Goal: Task Accomplishment & Management: Manage account settings

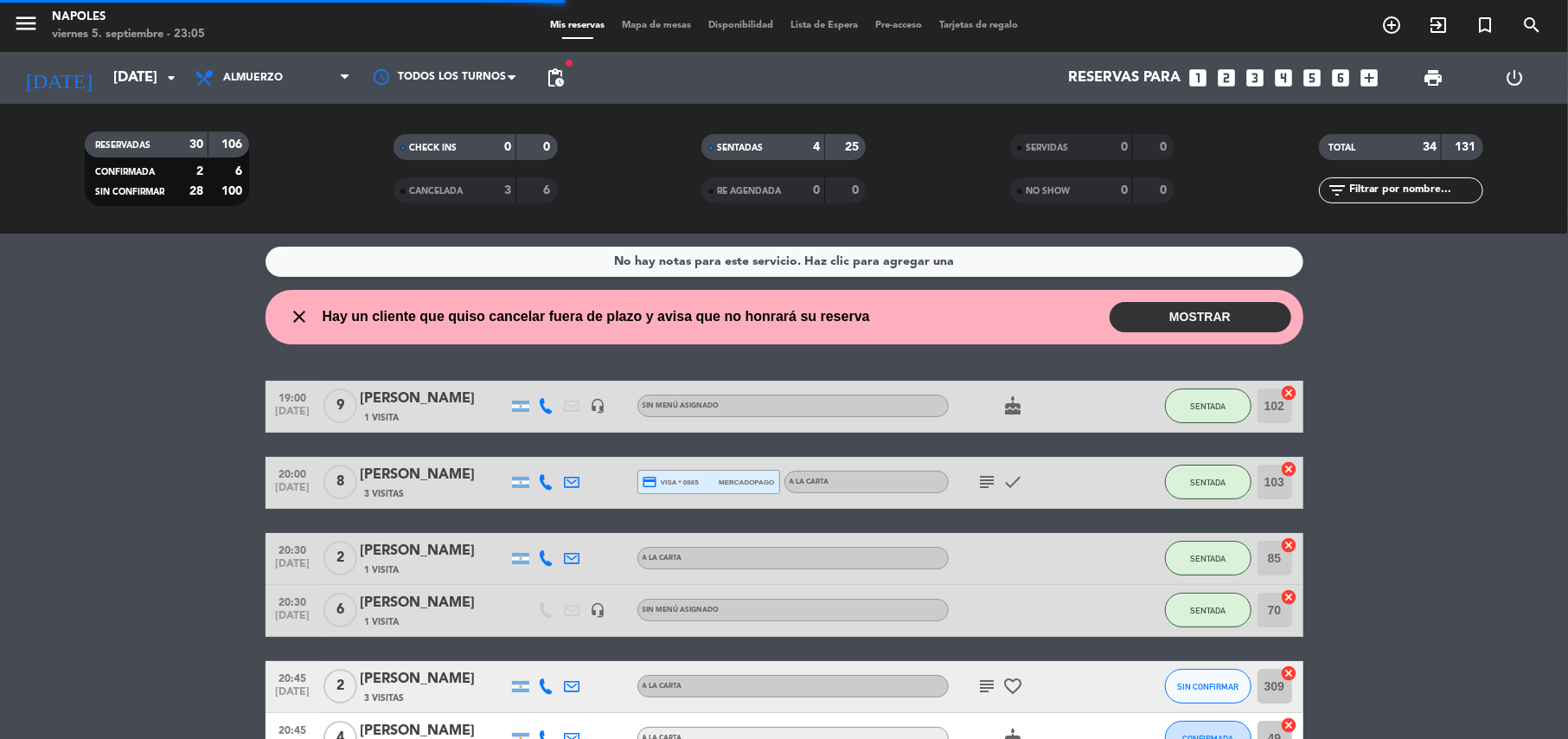
scroll to position [211, 0]
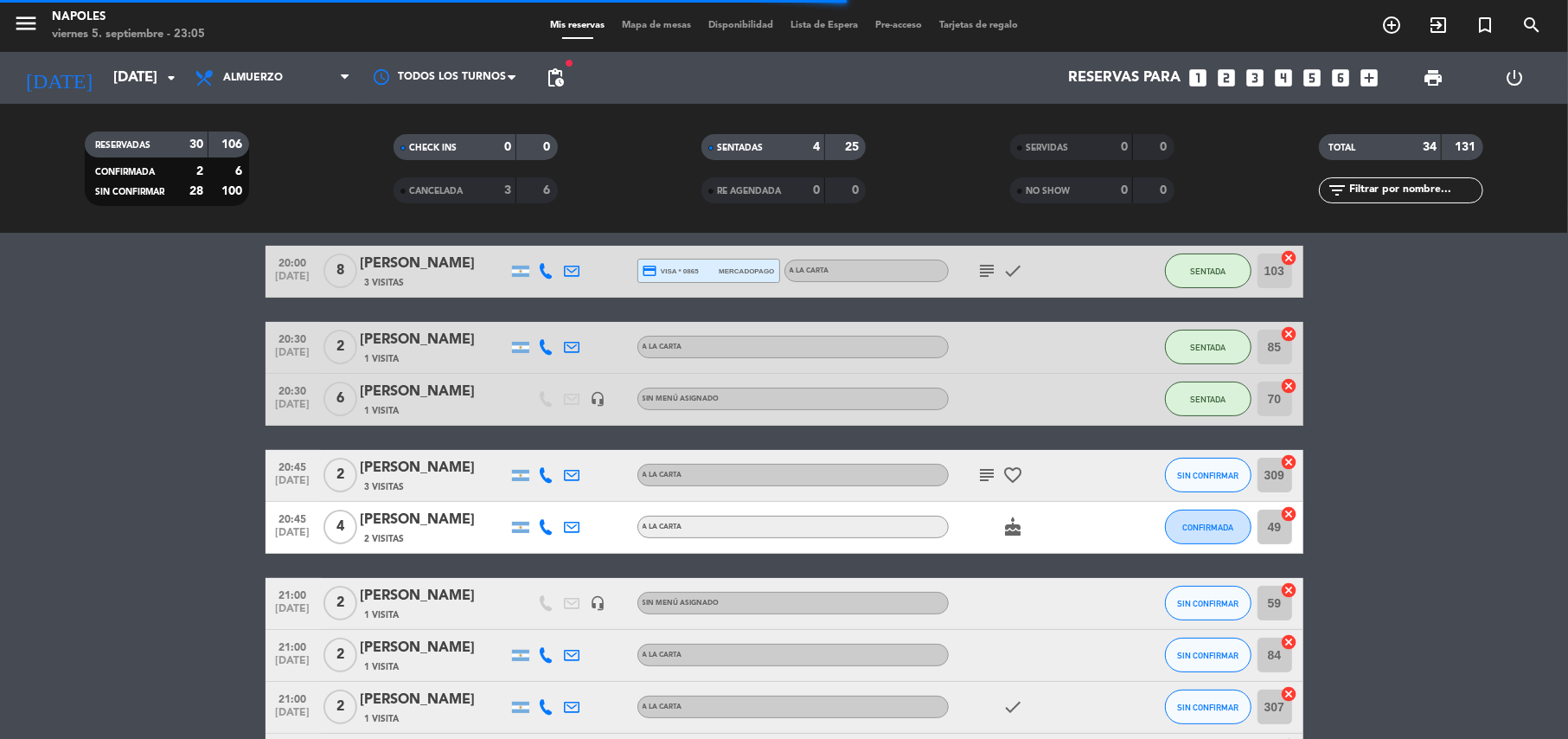
click at [128, 73] on input "[DATE]" at bounding box center [198, 78] width 187 height 33
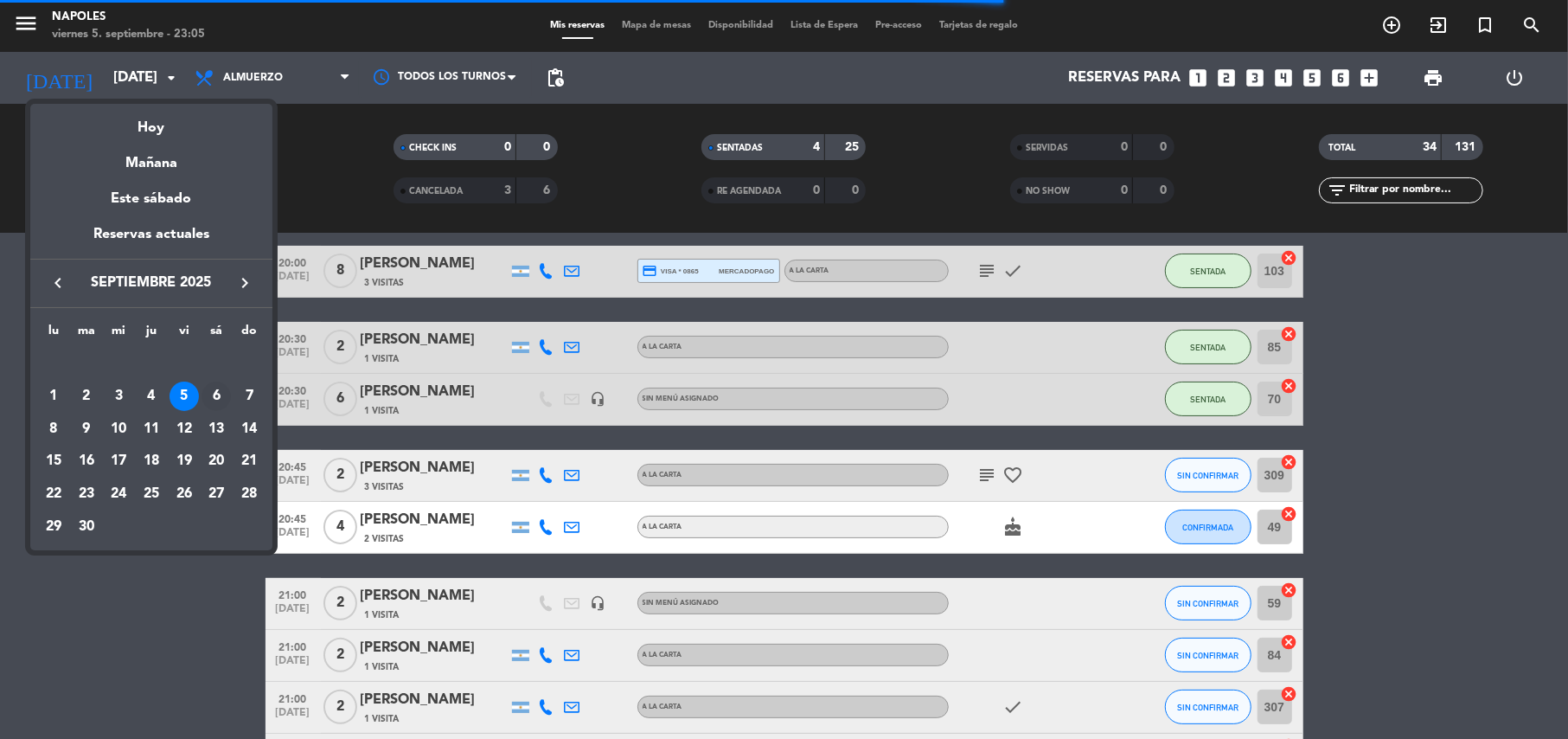
click at [216, 388] on div "6" at bounding box center [217, 396] width 30 height 30
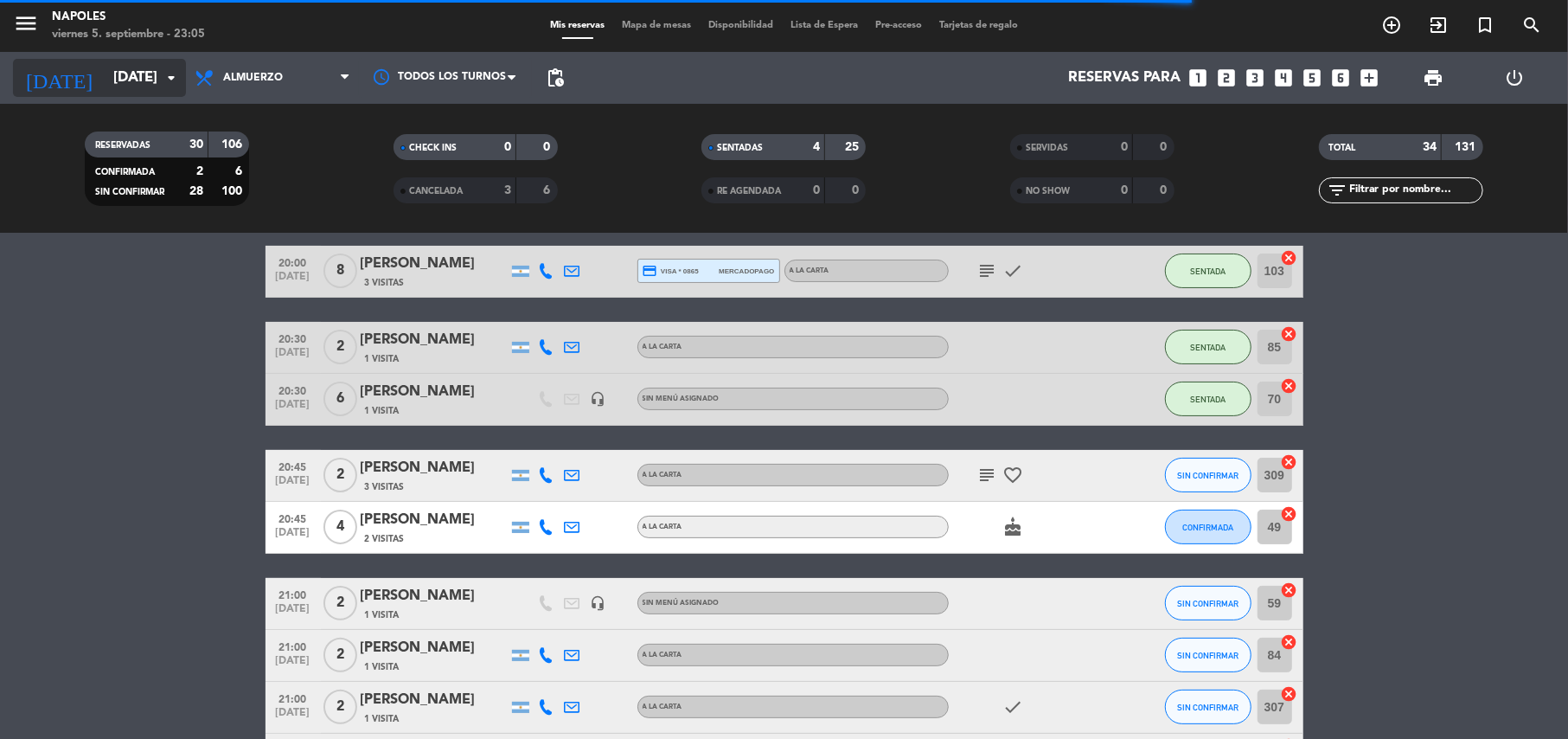
scroll to position [71, 0]
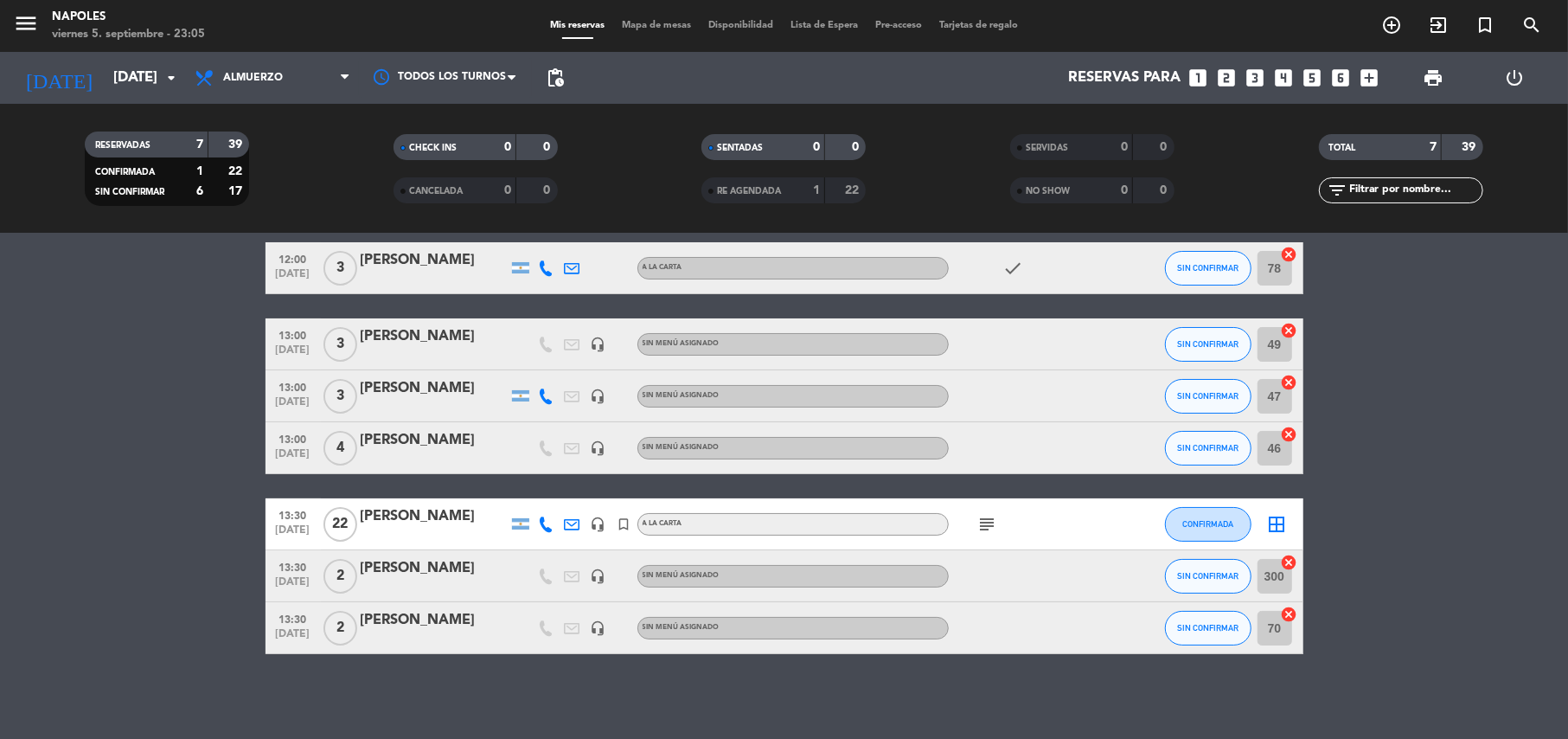
click at [994, 517] on icon "subject" at bounding box center [987, 524] width 20 height 20
click at [104, 366] on bookings-row "12:00 [DATE] 3 [PERSON_NAME] A LA CARTA check SIN CONFIRMAR 78 cancel 13:00 [DA…" at bounding box center [784, 448] width 1568 height 412
click at [128, 86] on input "[DATE]" at bounding box center [198, 78] width 187 height 33
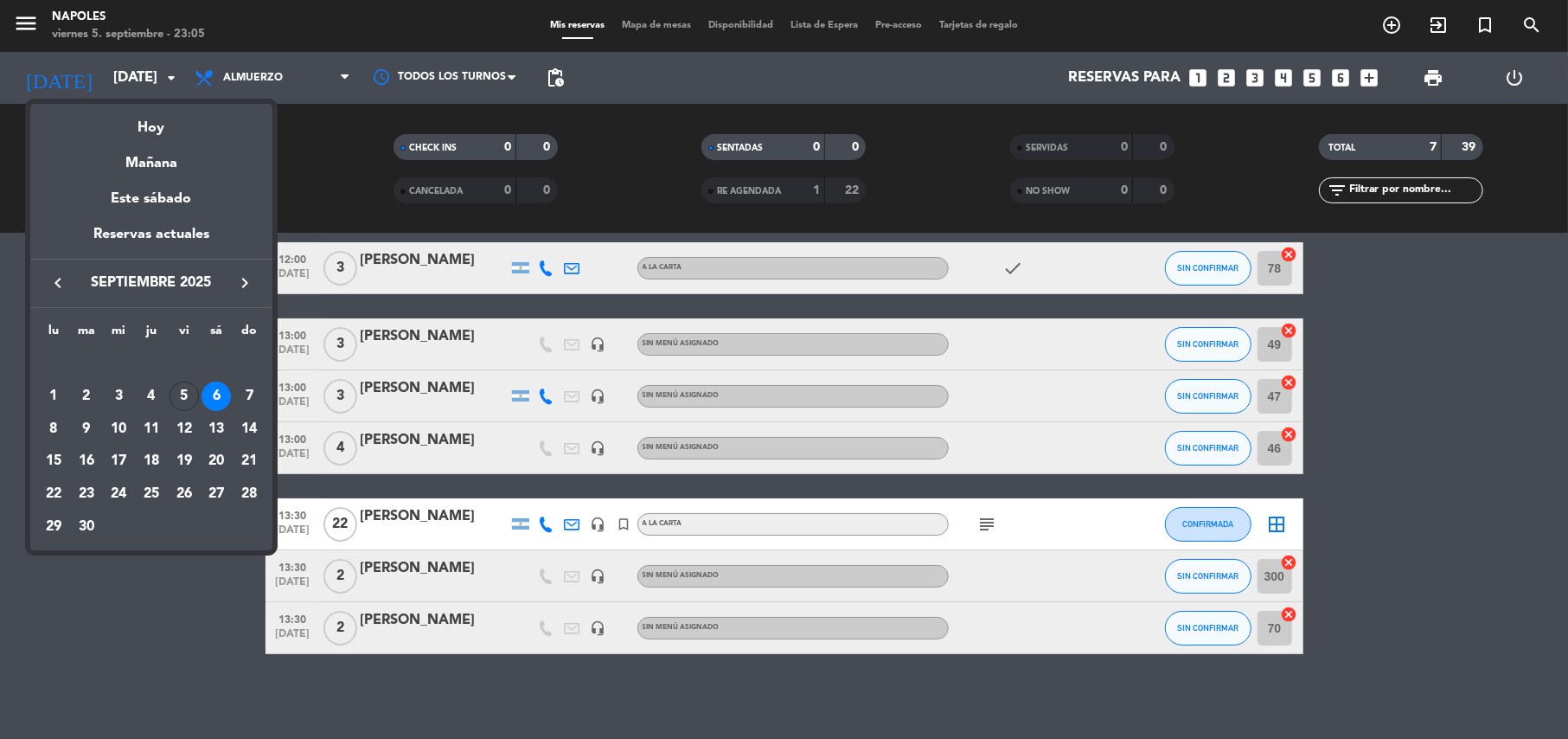
click at [267, 81] on div at bounding box center [784, 369] width 1568 height 739
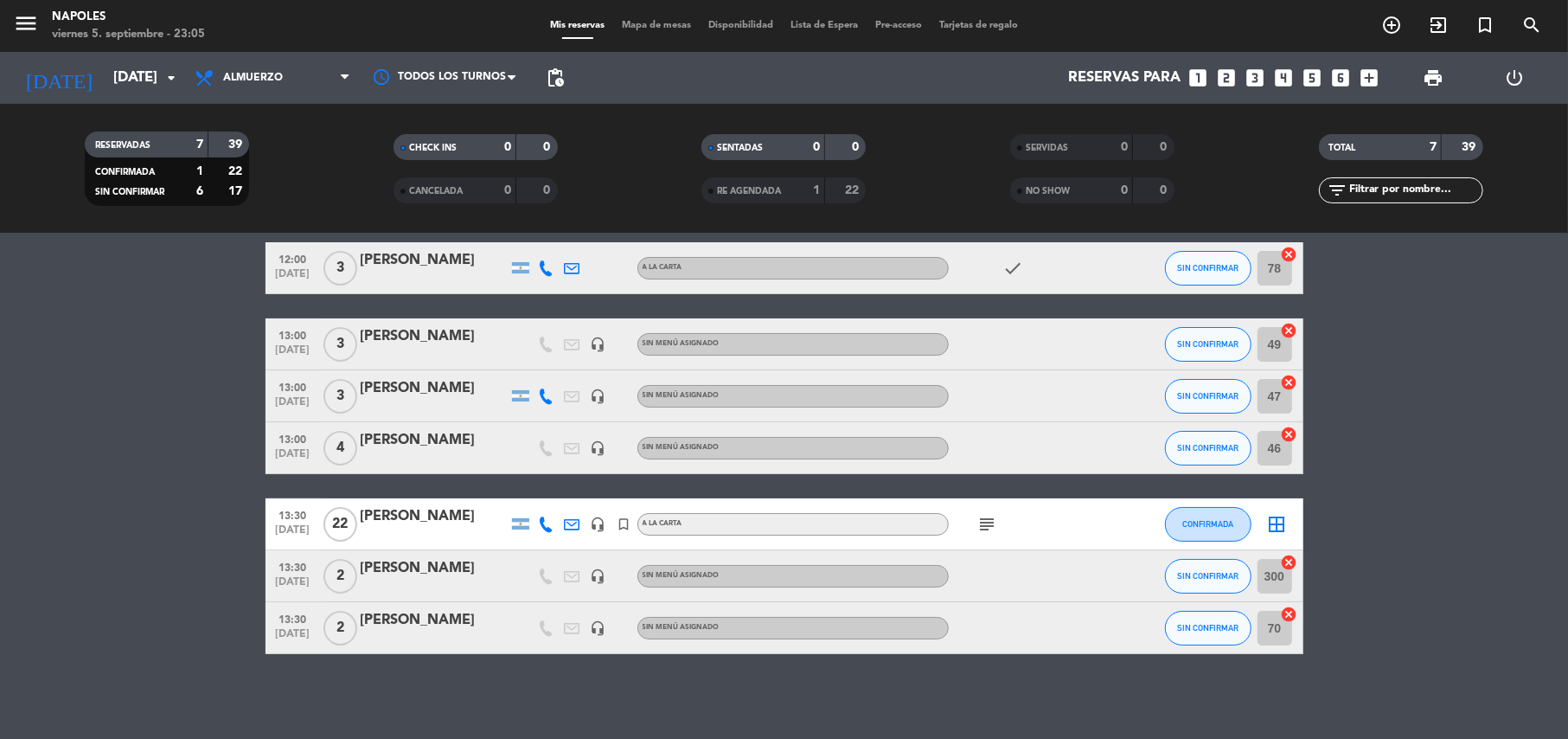
click at [267, 81] on span "Almuerzo" at bounding box center [253, 77] width 59 height 12
click at [254, 270] on ng-component "menu Napoles [DATE] 5. septiembre - 23:05 Mis reservas Mapa de mesas Disponibil…" at bounding box center [784, 369] width 1568 height 739
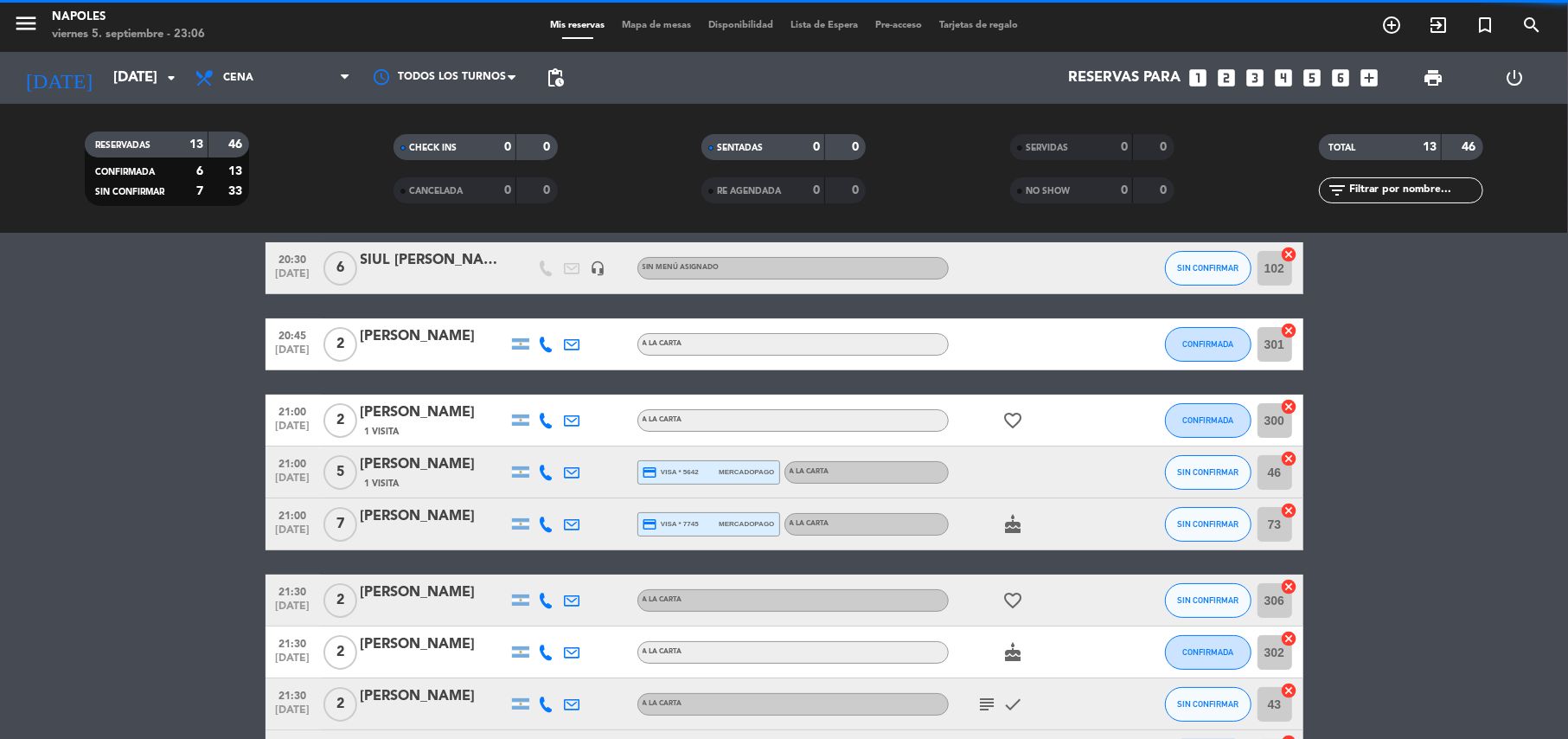
scroll to position [143, 0]
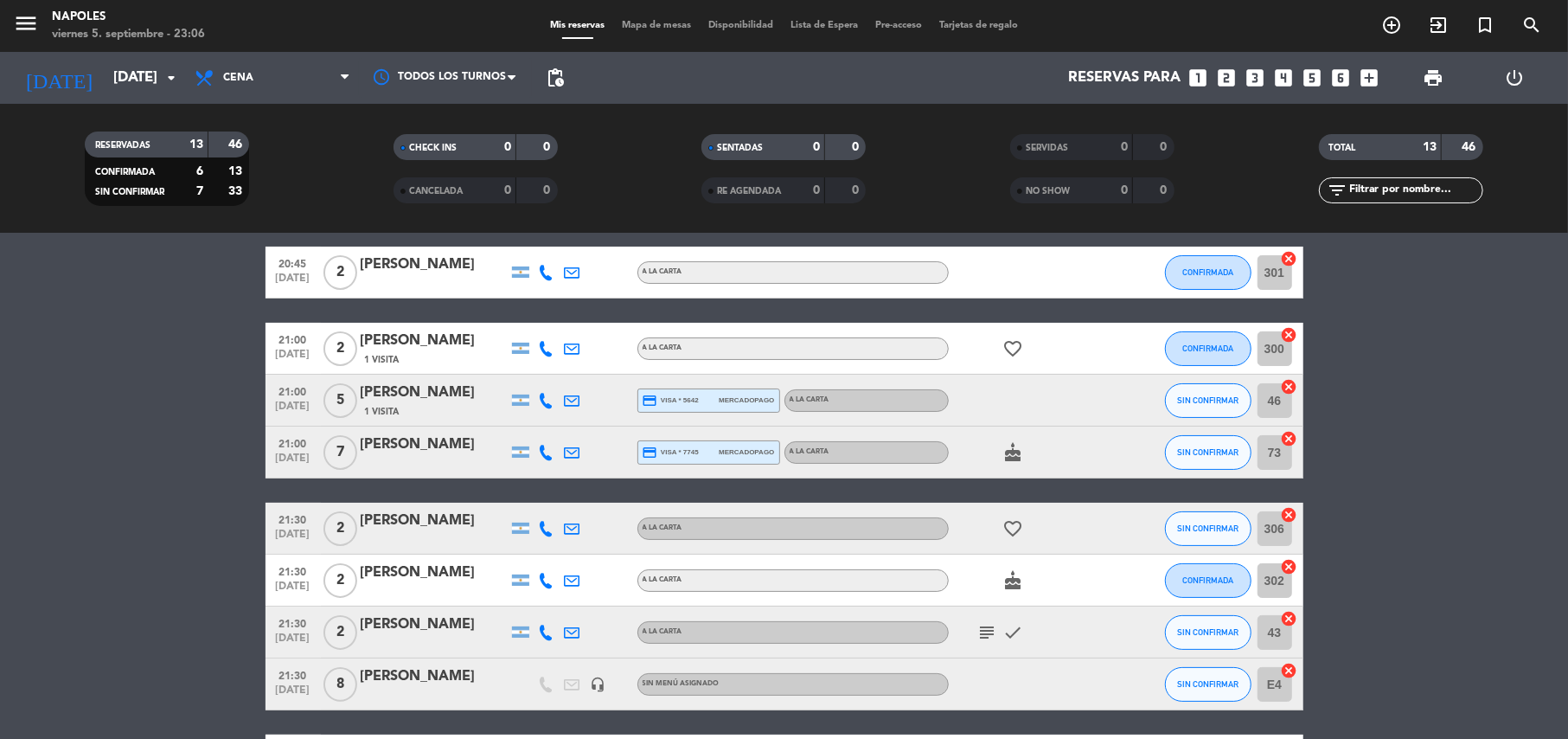
click at [105, 52] on div "[DATE] [DATE] arrow_drop_down" at bounding box center [99, 78] width 173 height 52
click at [111, 71] on input "[DATE]" at bounding box center [198, 78] width 187 height 33
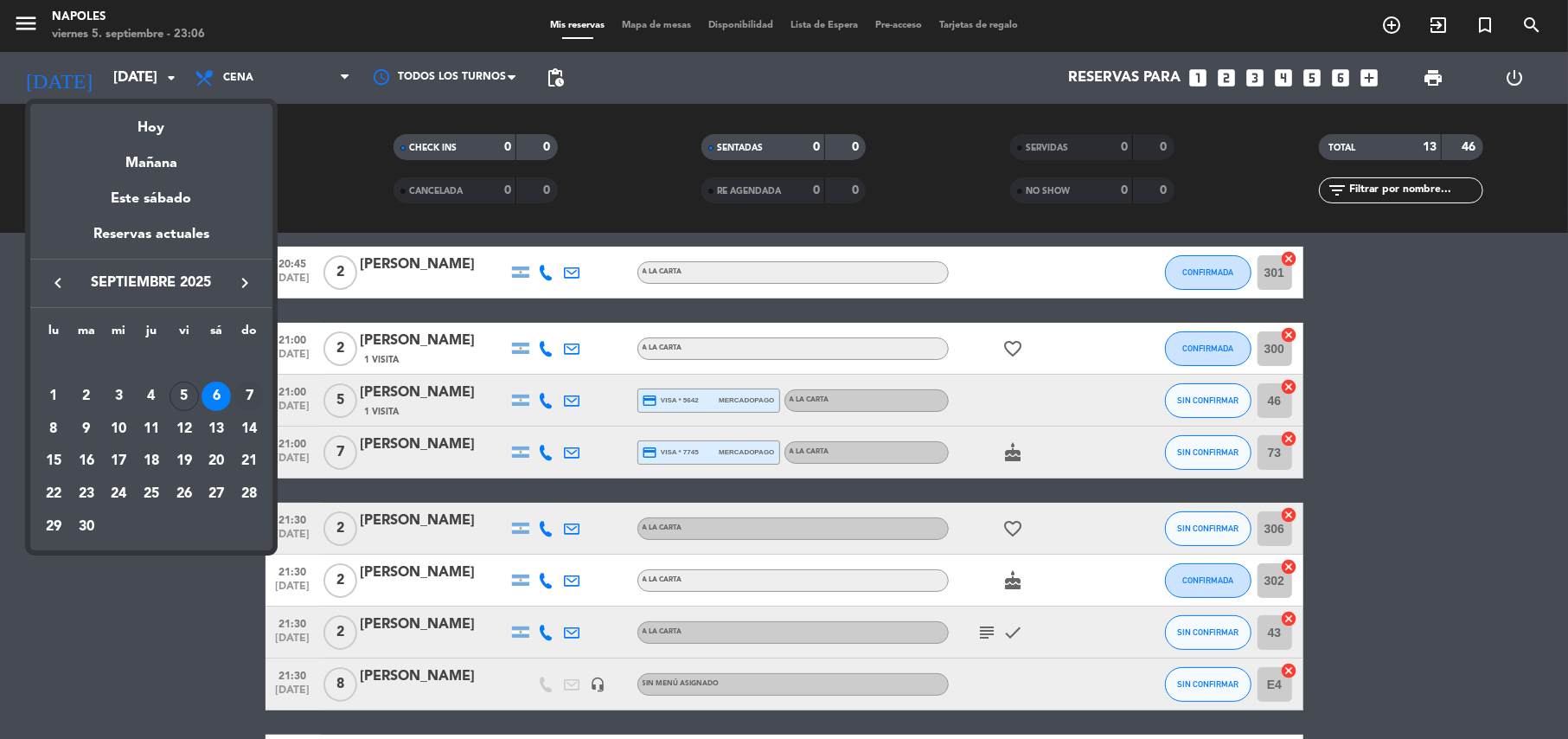
click at [245, 386] on div "7" at bounding box center [249, 396] width 30 height 30
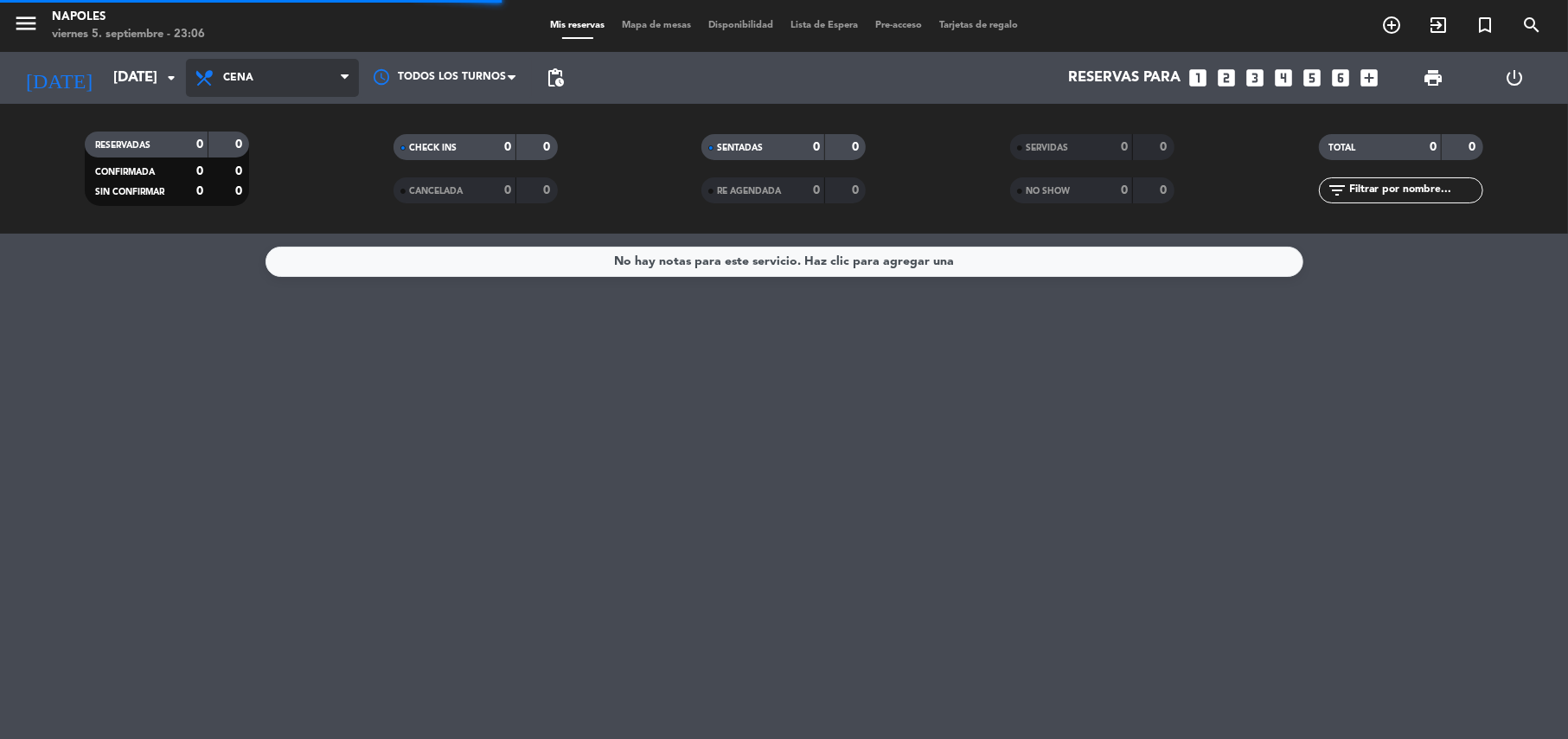
scroll to position [0, 0]
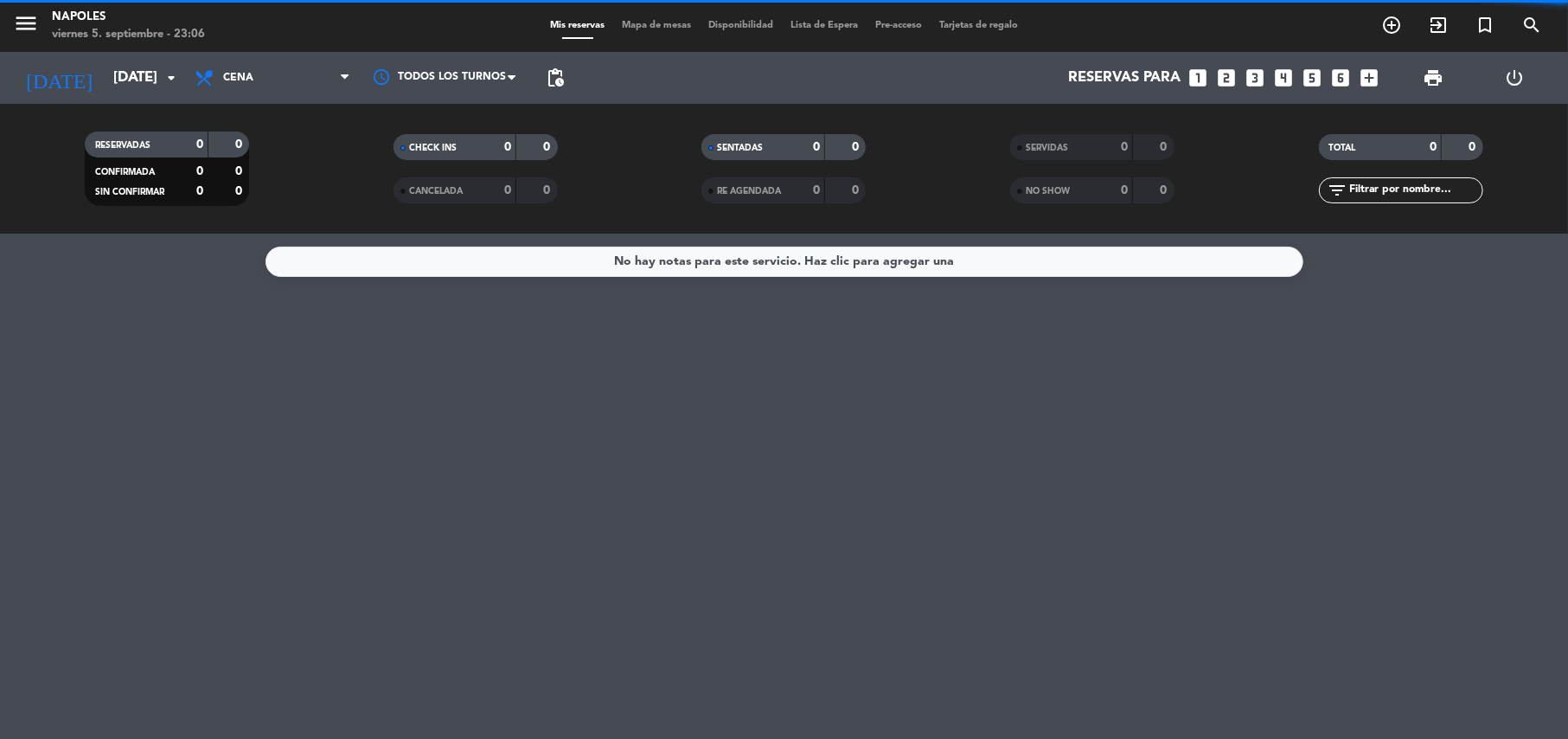
click at [246, 73] on span "Cena" at bounding box center [238, 77] width 31 height 12
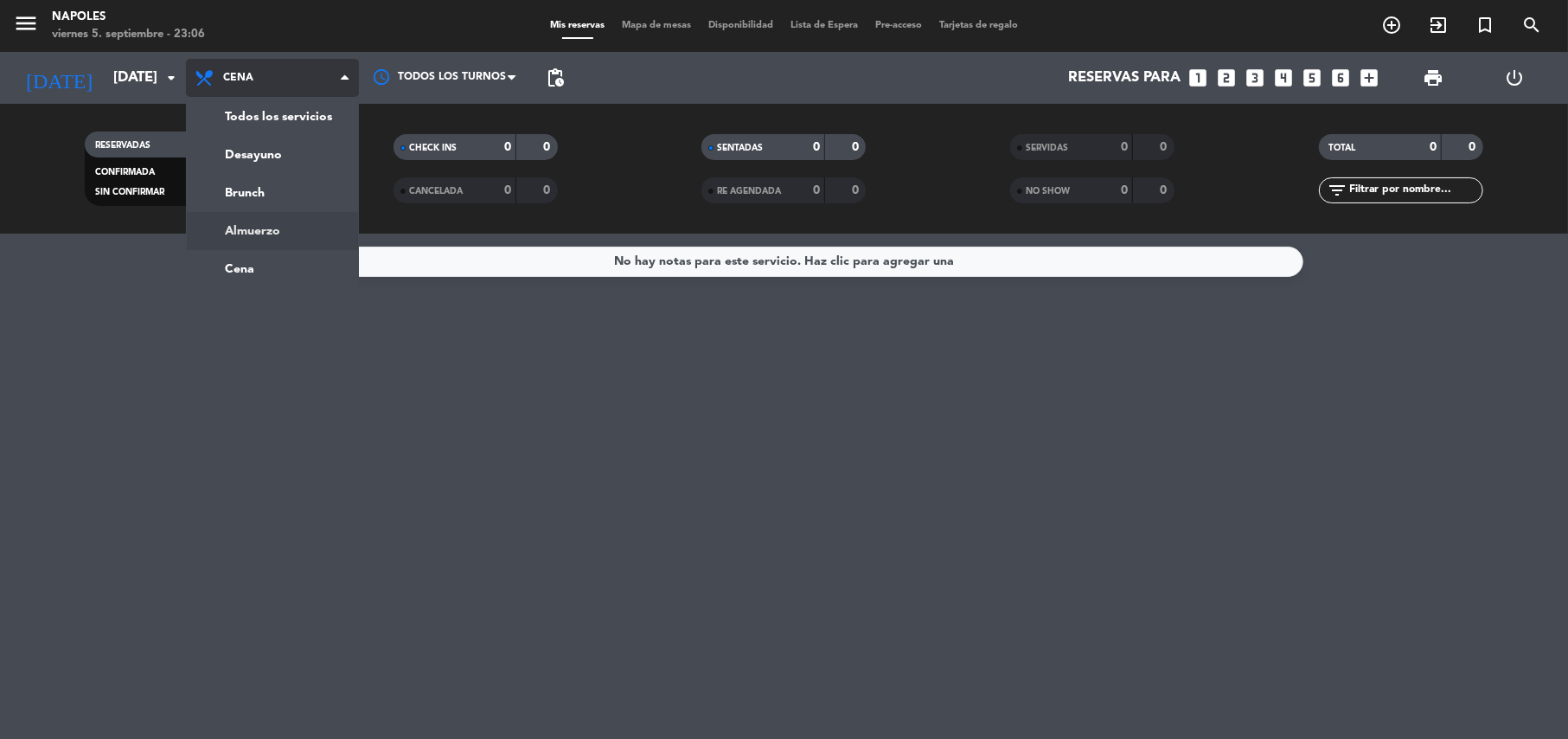
click at [291, 221] on div "menu Napoles [DATE] 5. septiembre - 23:06 Mis reservas Mapa de mesas Disponibil…" at bounding box center [784, 116] width 1568 height 233
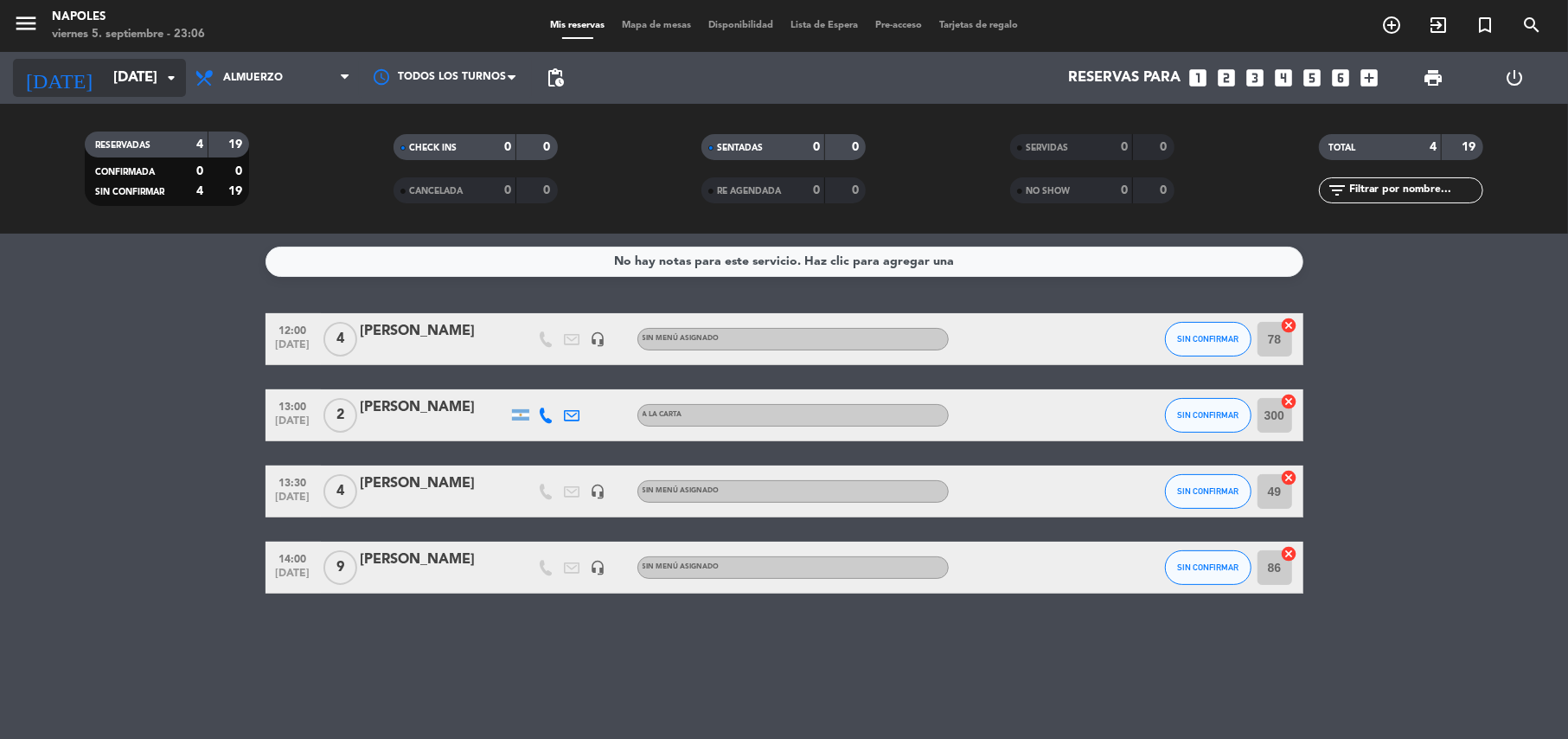
click at [136, 61] on input "[DATE]" at bounding box center [198, 78] width 187 height 33
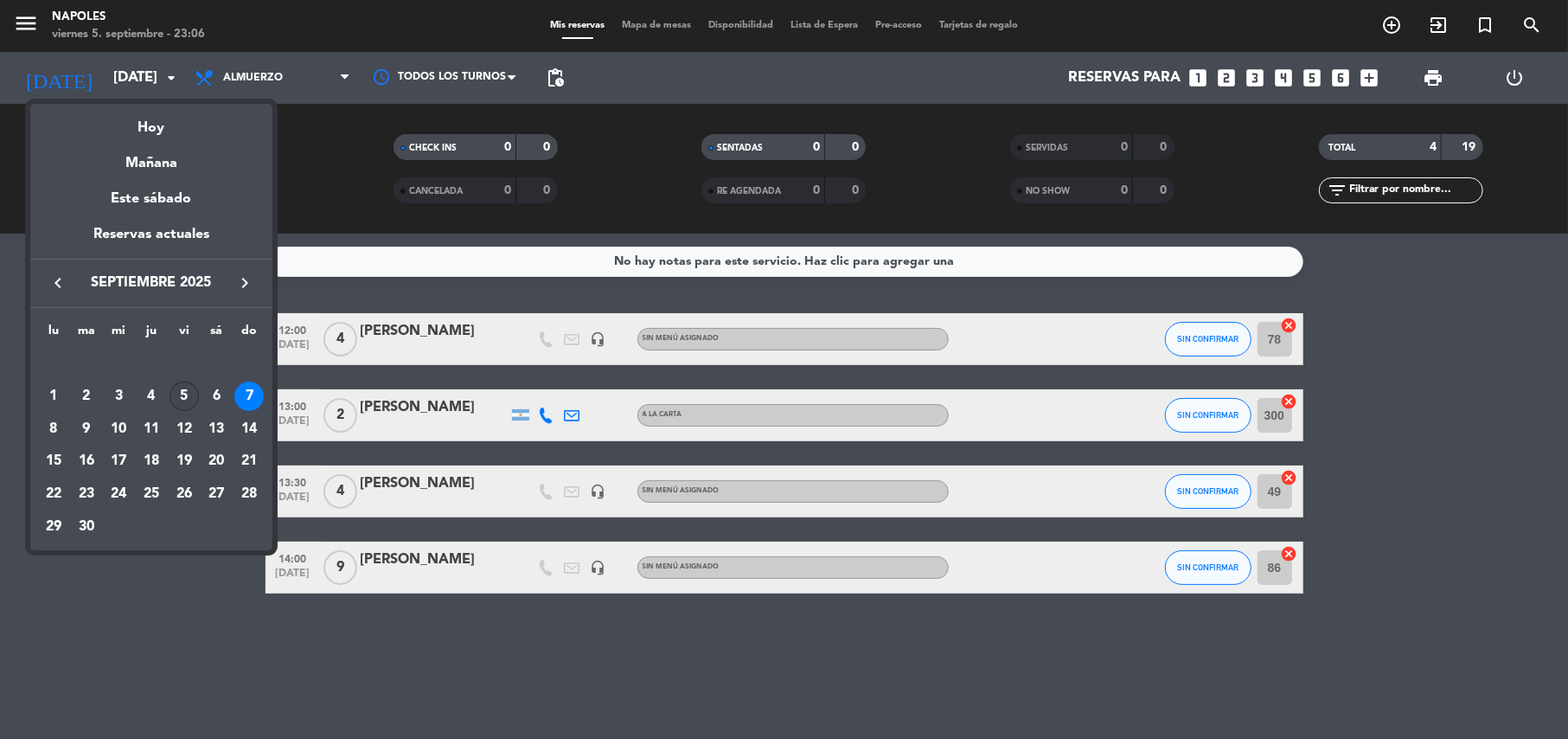
click at [173, 395] on div "5" at bounding box center [184, 396] width 30 height 30
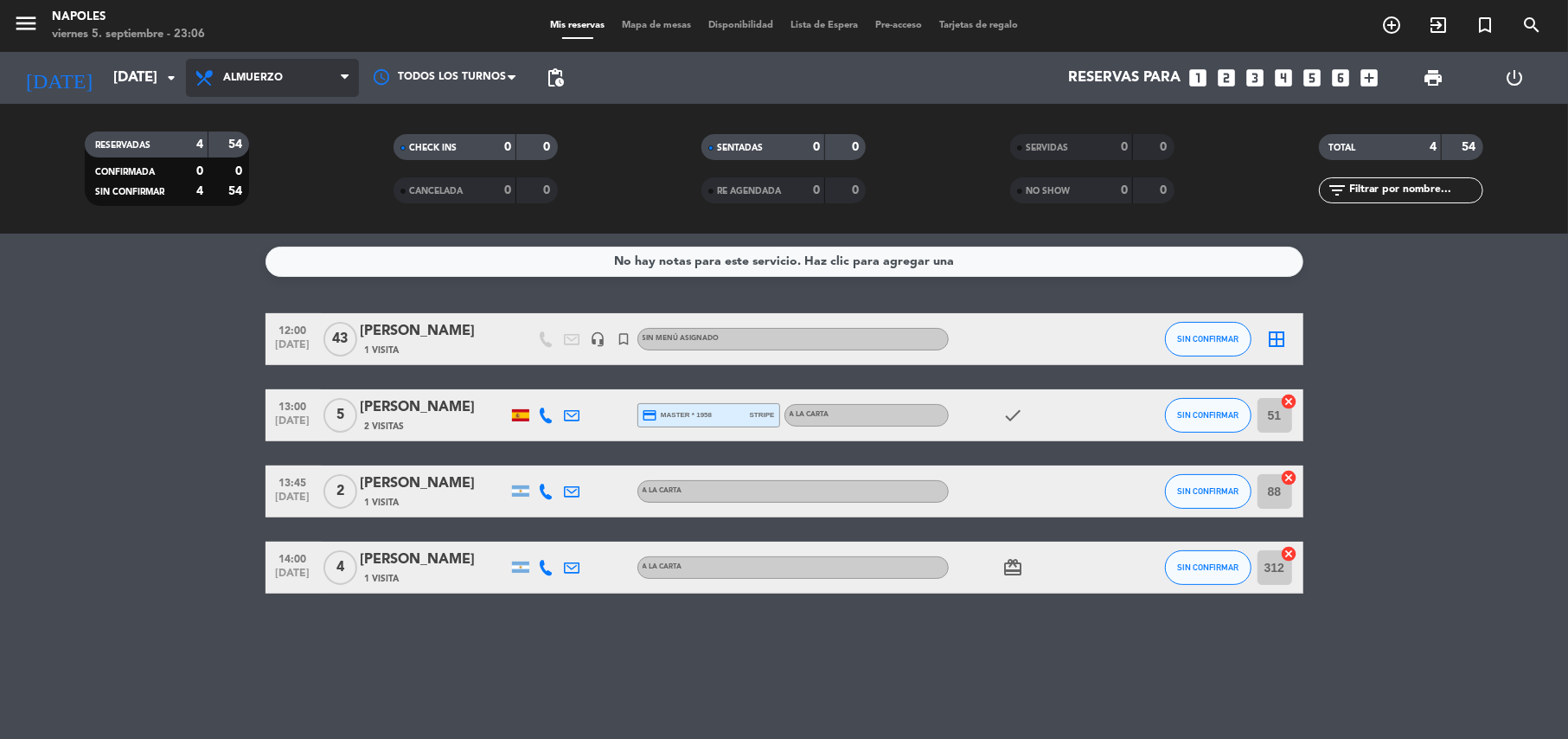
click at [292, 80] on span "Almuerzo" at bounding box center [272, 77] width 173 height 38
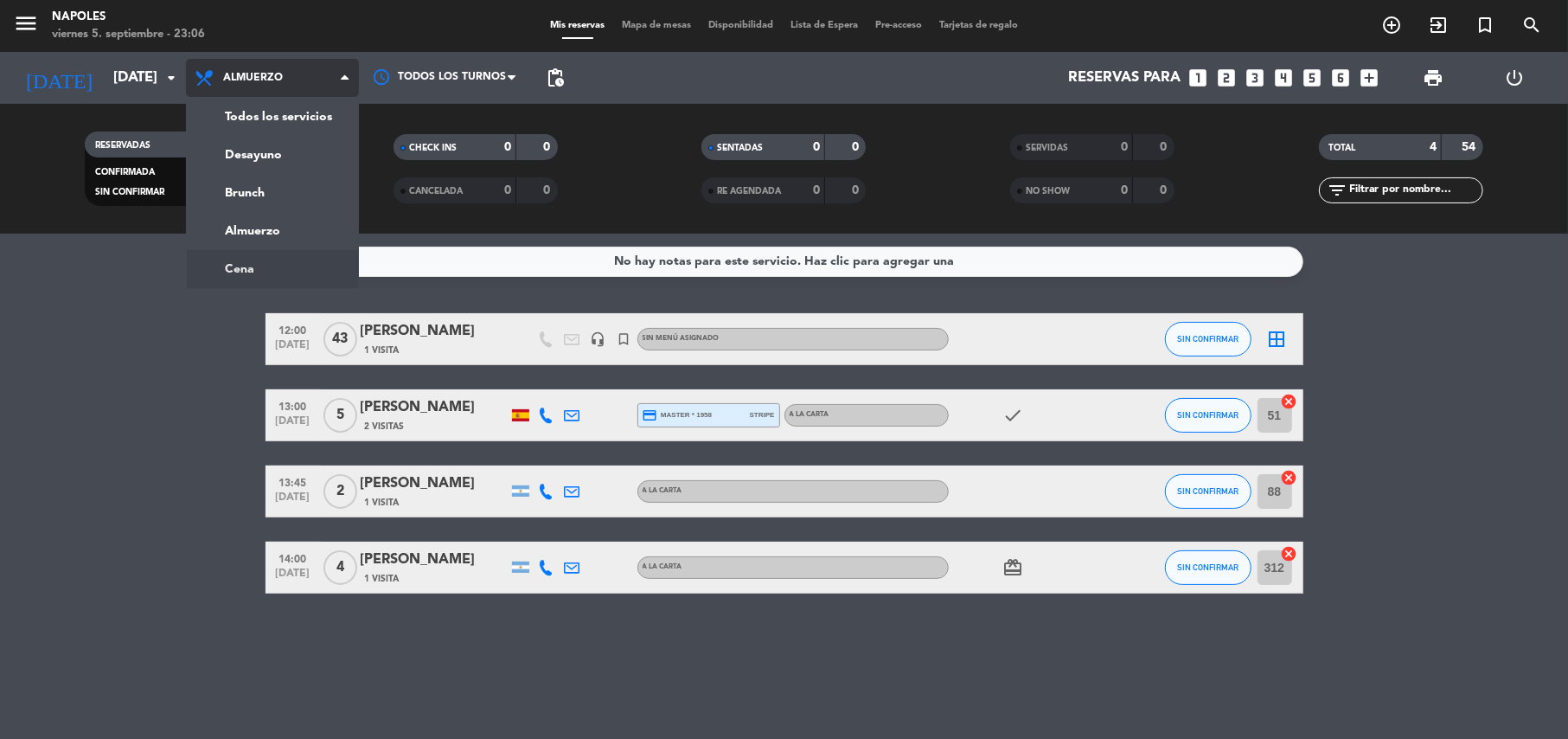
click at [275, 271] on ng-component "menu Napoles [DATE] 5. septiembre - 23:06 Mis reservas Mapa de mesas Disponibil…" at bounding box center [784, 369] width 1568 height 739
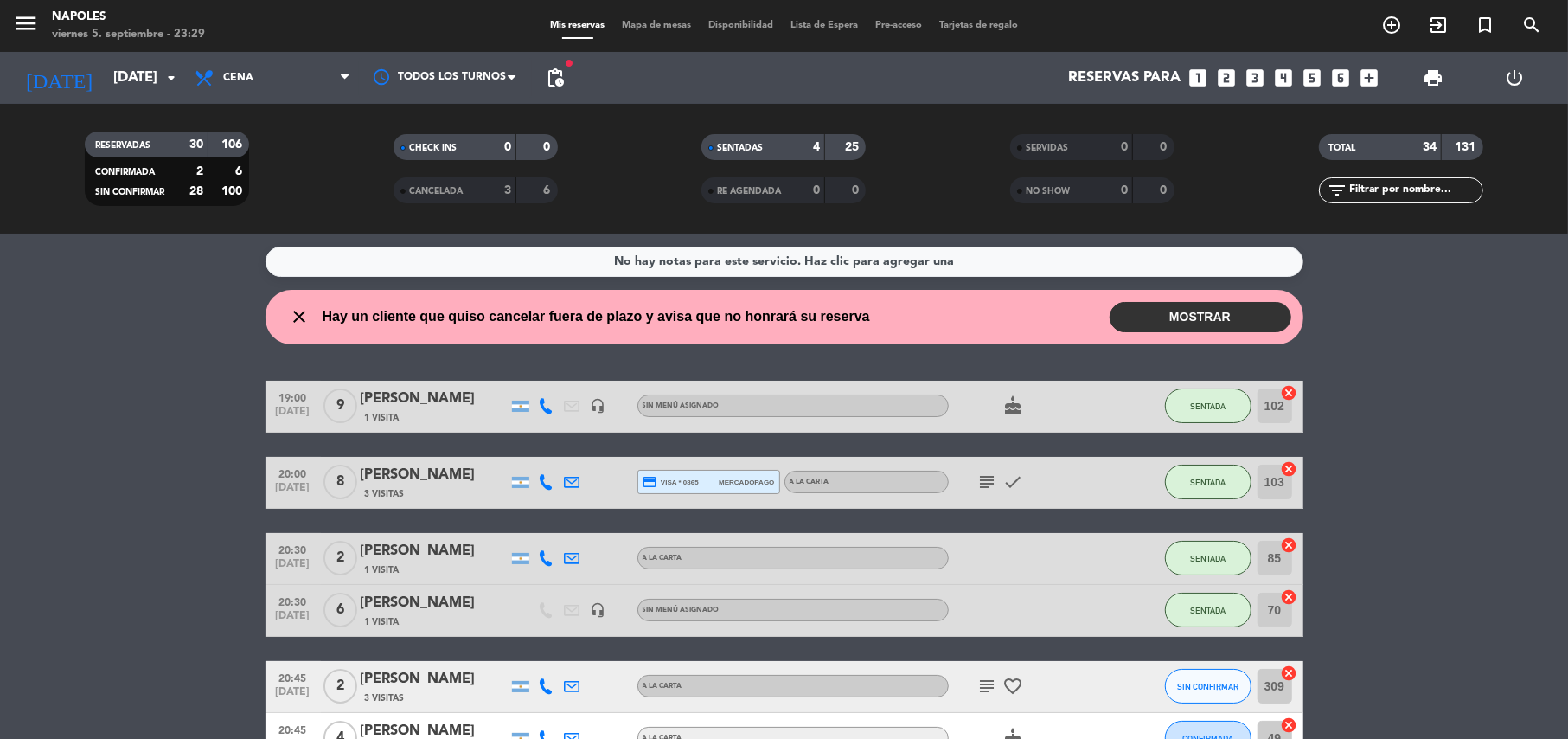
click at [1185, 312] on button "MOSTRAR" at bounding box center [1200, 317] width 181 height 31
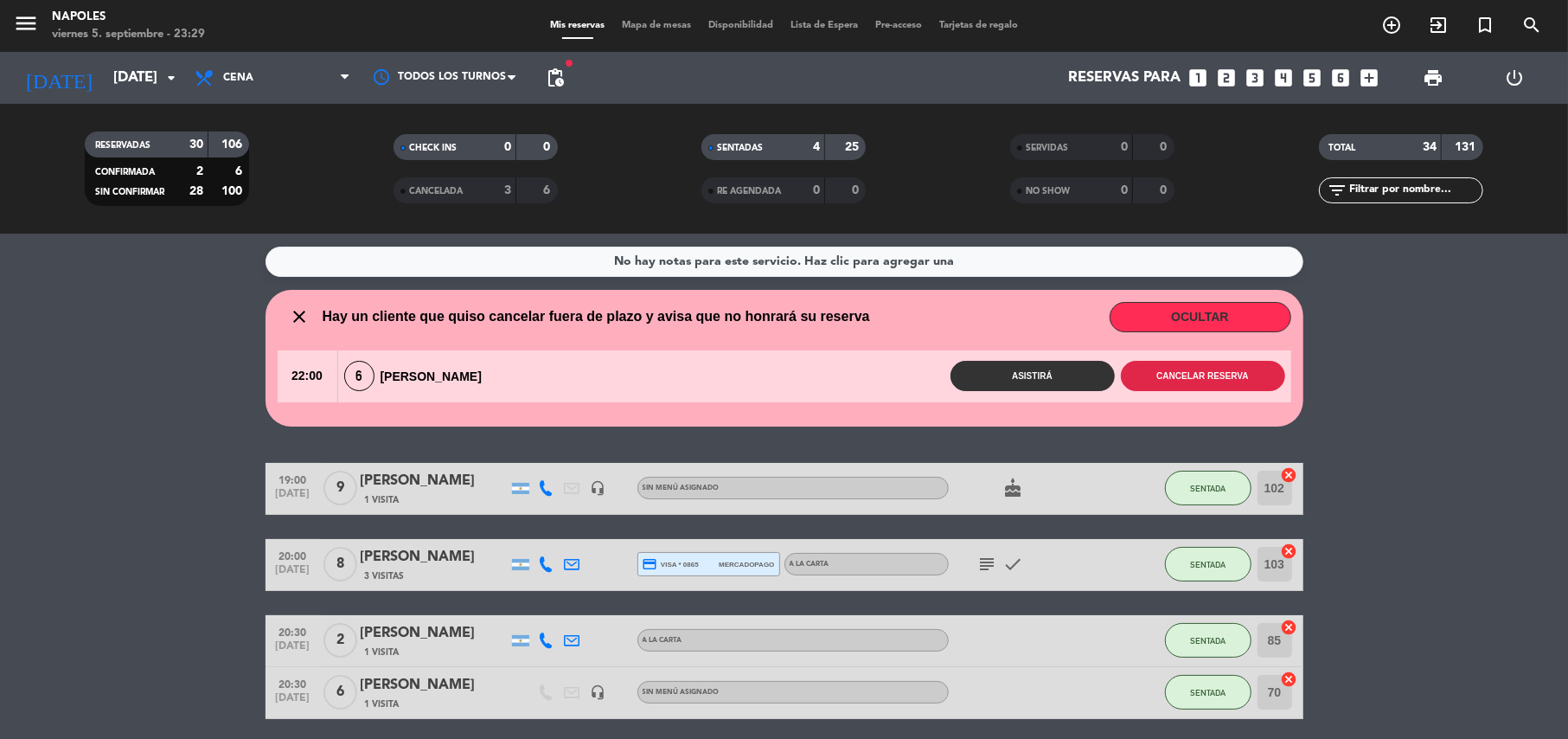
click at [1169, 378] on button "Cancelar reserva" at bounding box center [1203, 376] width 165 height 31
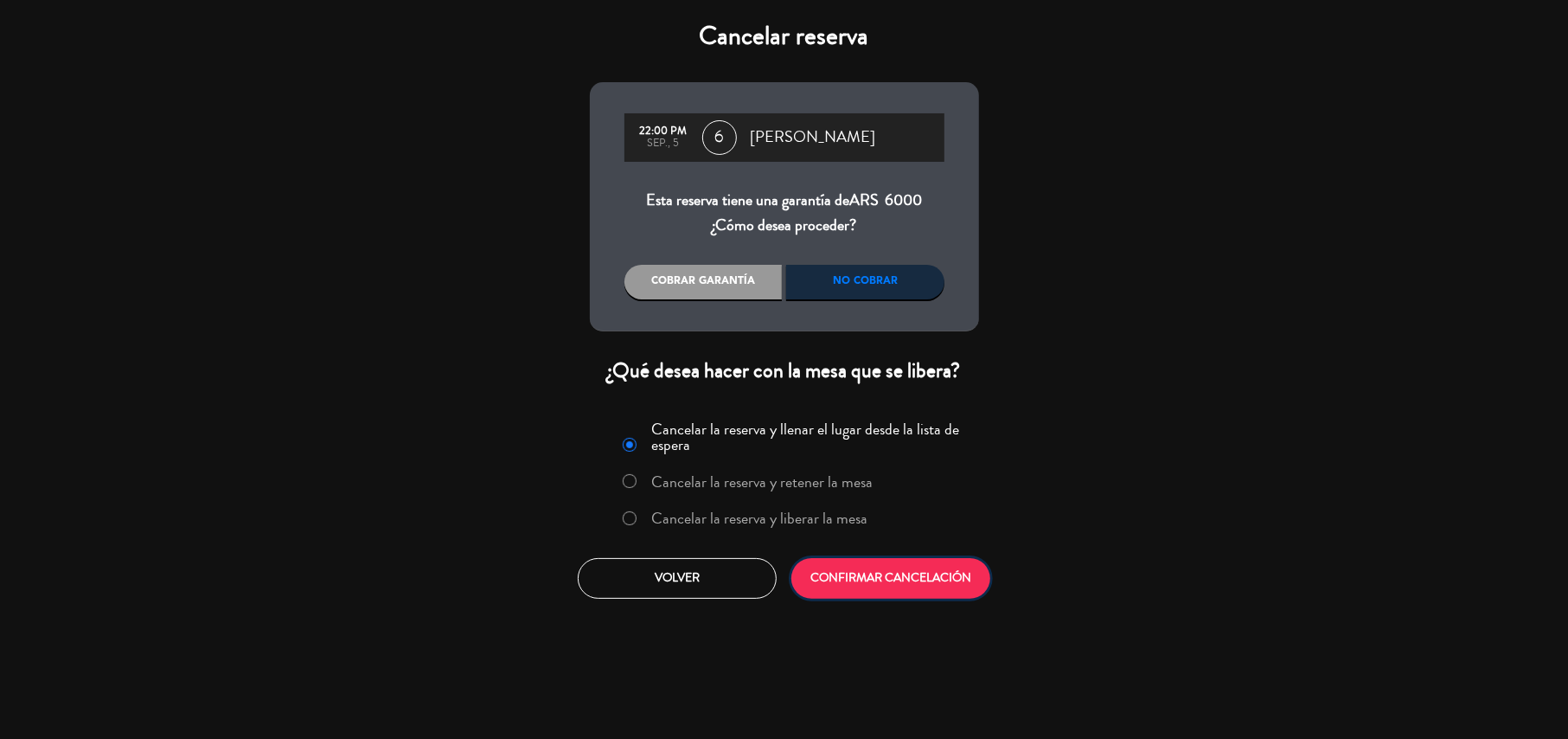
click at [938, 585] on button "CONFIRMAR CANCELACIÓN" at bounding box center [890, 578] width 199 height 41
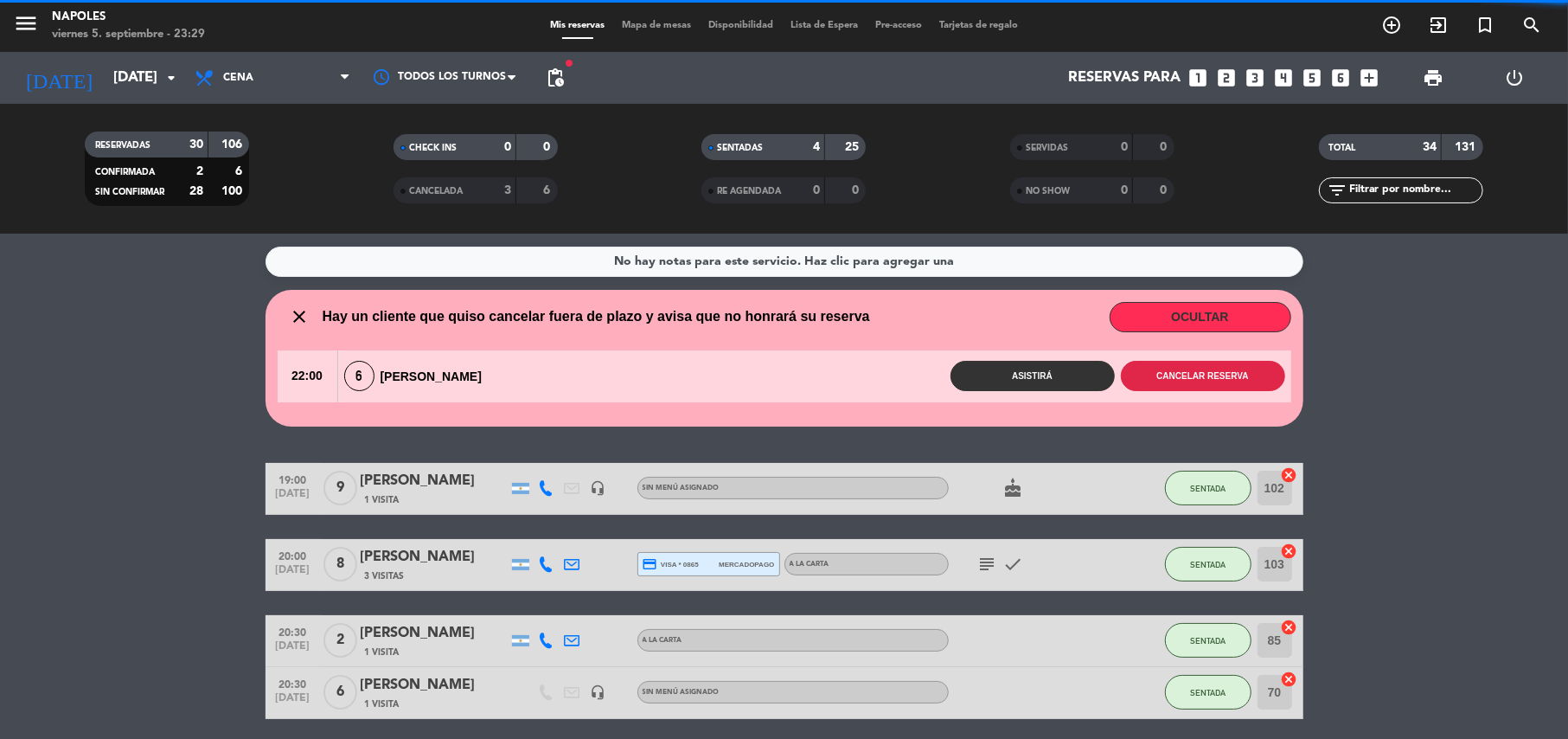
click at [1187, 378] on button "Cancelar reserva" at bounding box center [1203, 376] width 165 height 31
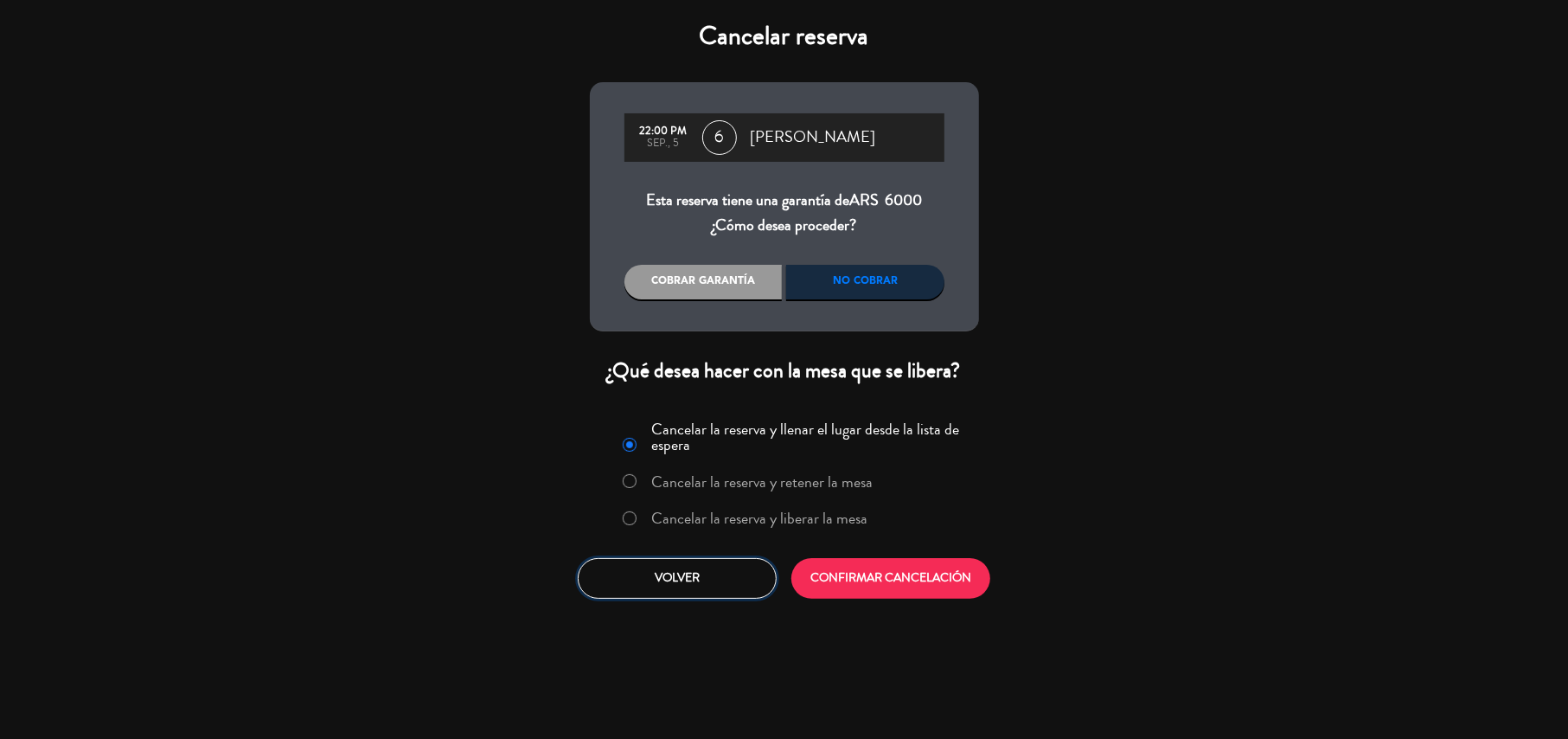
click at [707, 572] on button "Volver" at bounding box center [678, 578] width 199 height 41
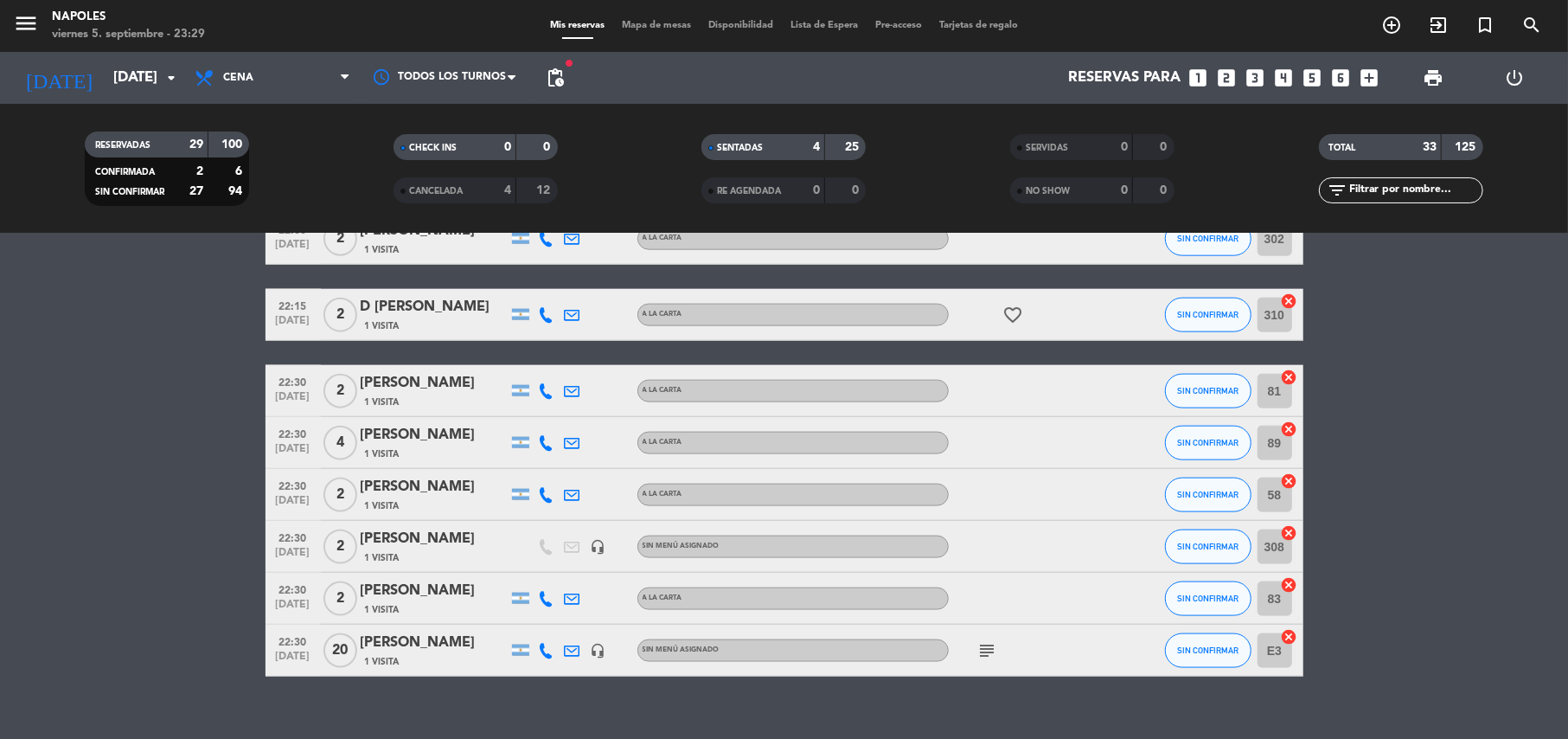
scroll to position [1590, 0]
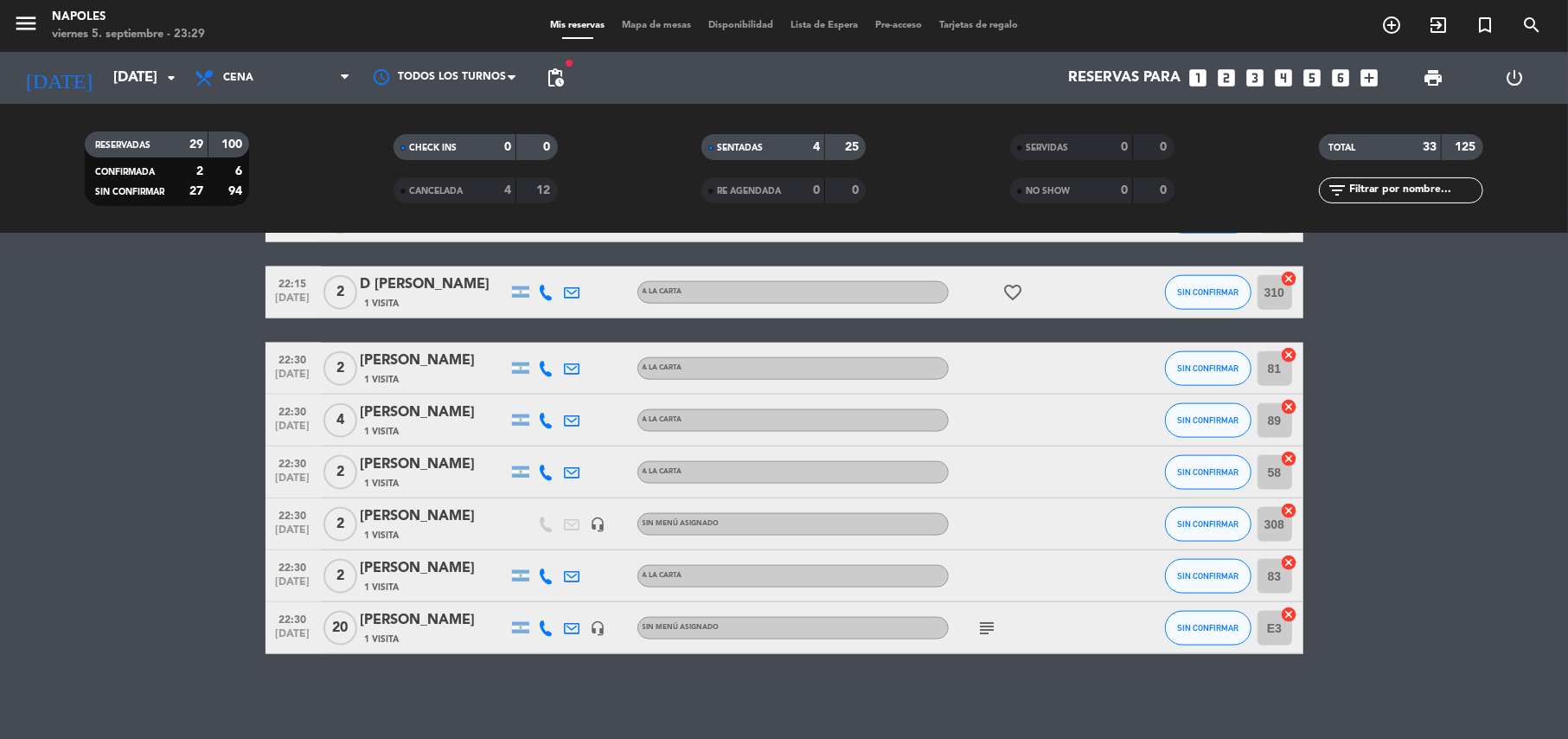
click at [995, 617] on icon "subject" at bounding box center [987, 627] width 20 height 20
click at [142, 87] on input "[DATE]" at bounding box center [198, 78] width 187 height 33
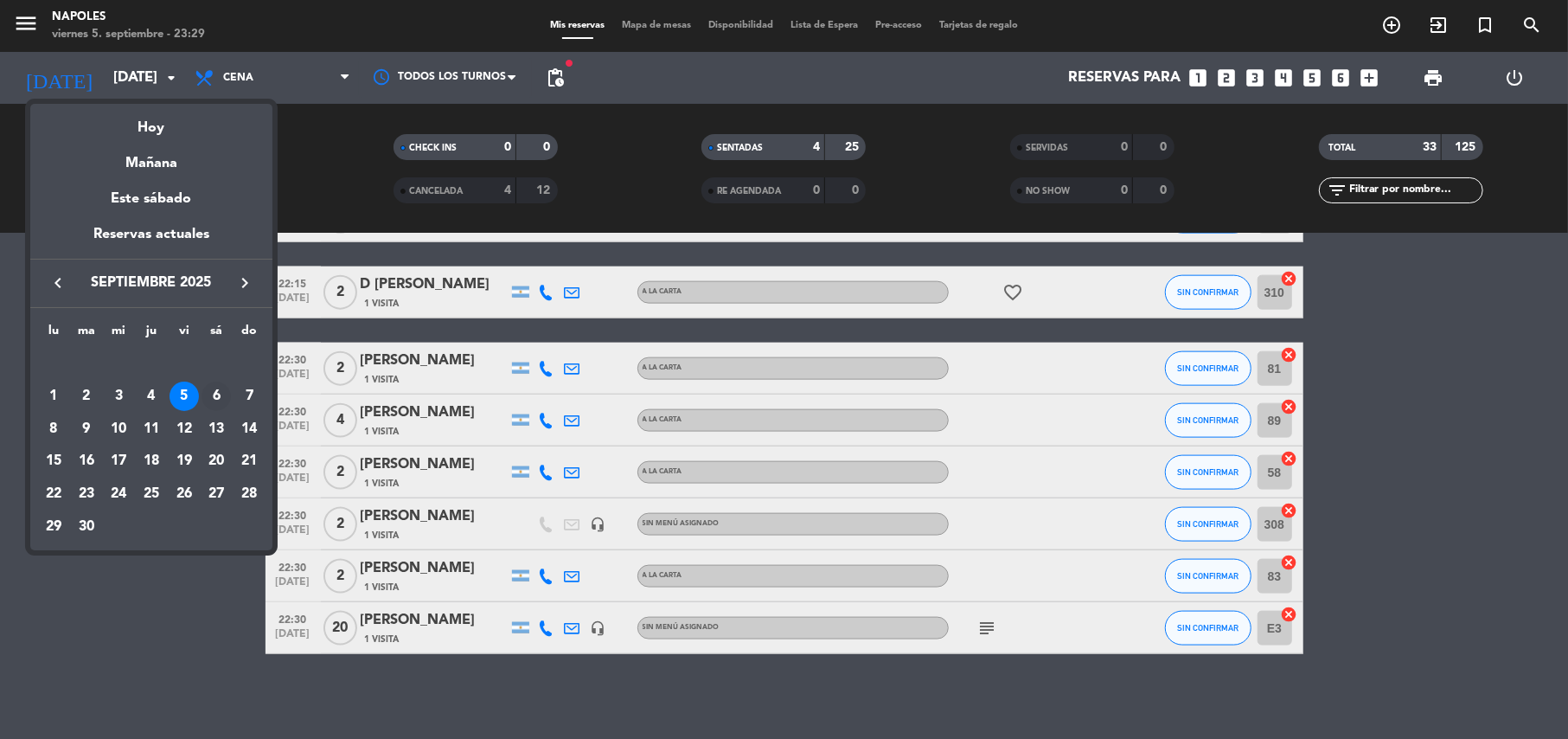
click at [217, 394] on div "6" at bounding box center [217, 396] width 30 height 30
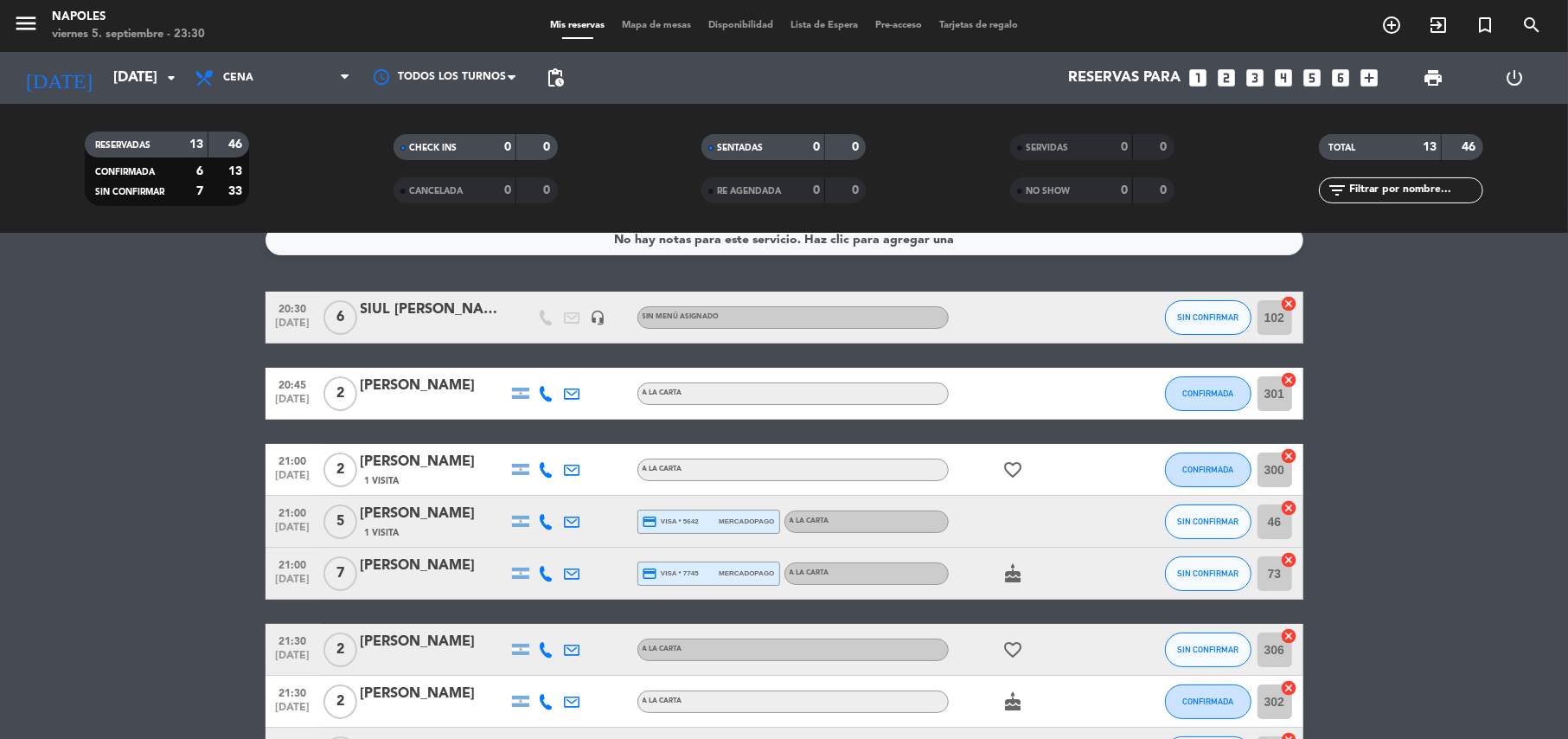
scroll to position [0, 0]
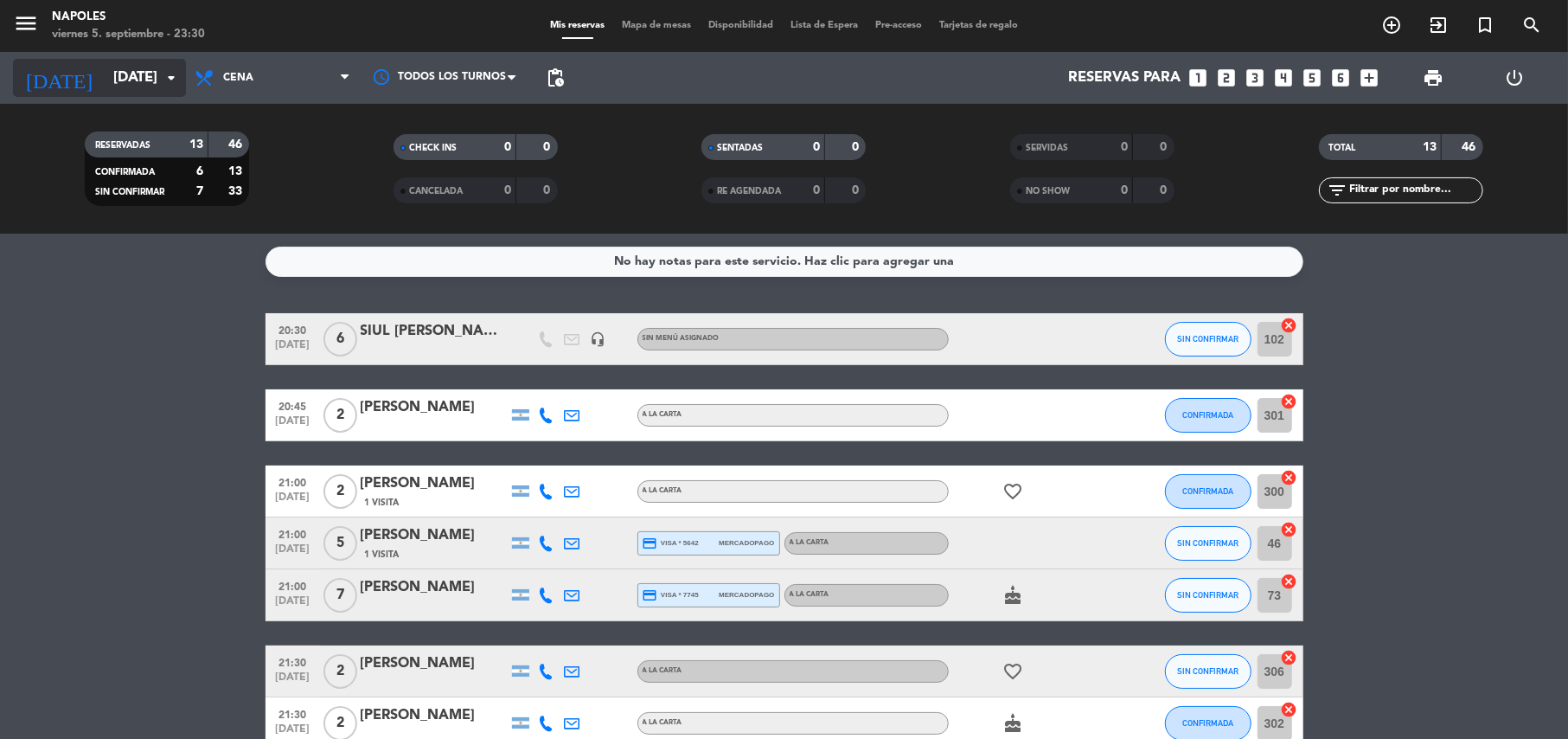
click at [161, 81] on icon "arrow_drop_down" at bounding box center [171, 78] width 20 height 20
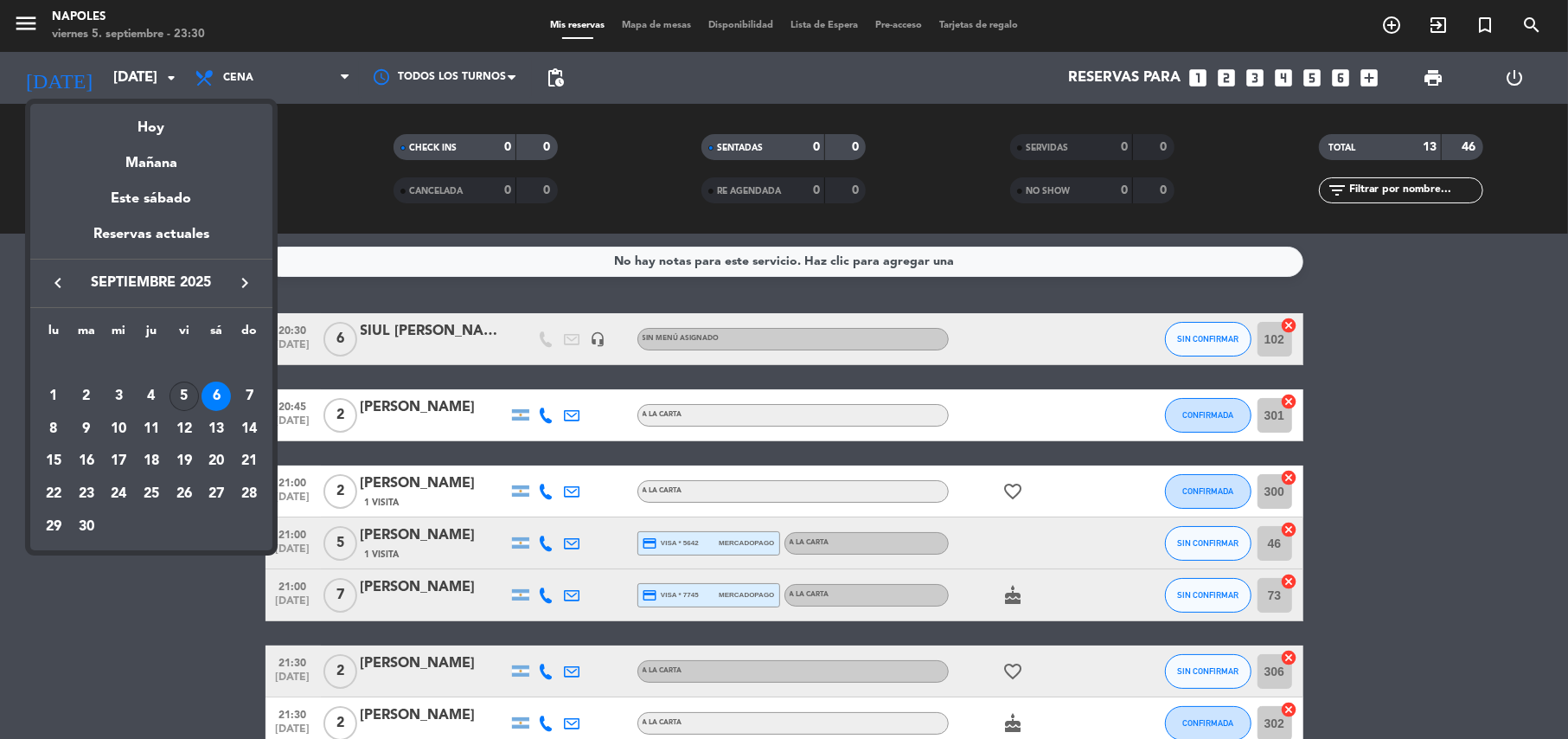
click at [181, 395] on div "5" at bounding box center [184, 396] width 30 height 30
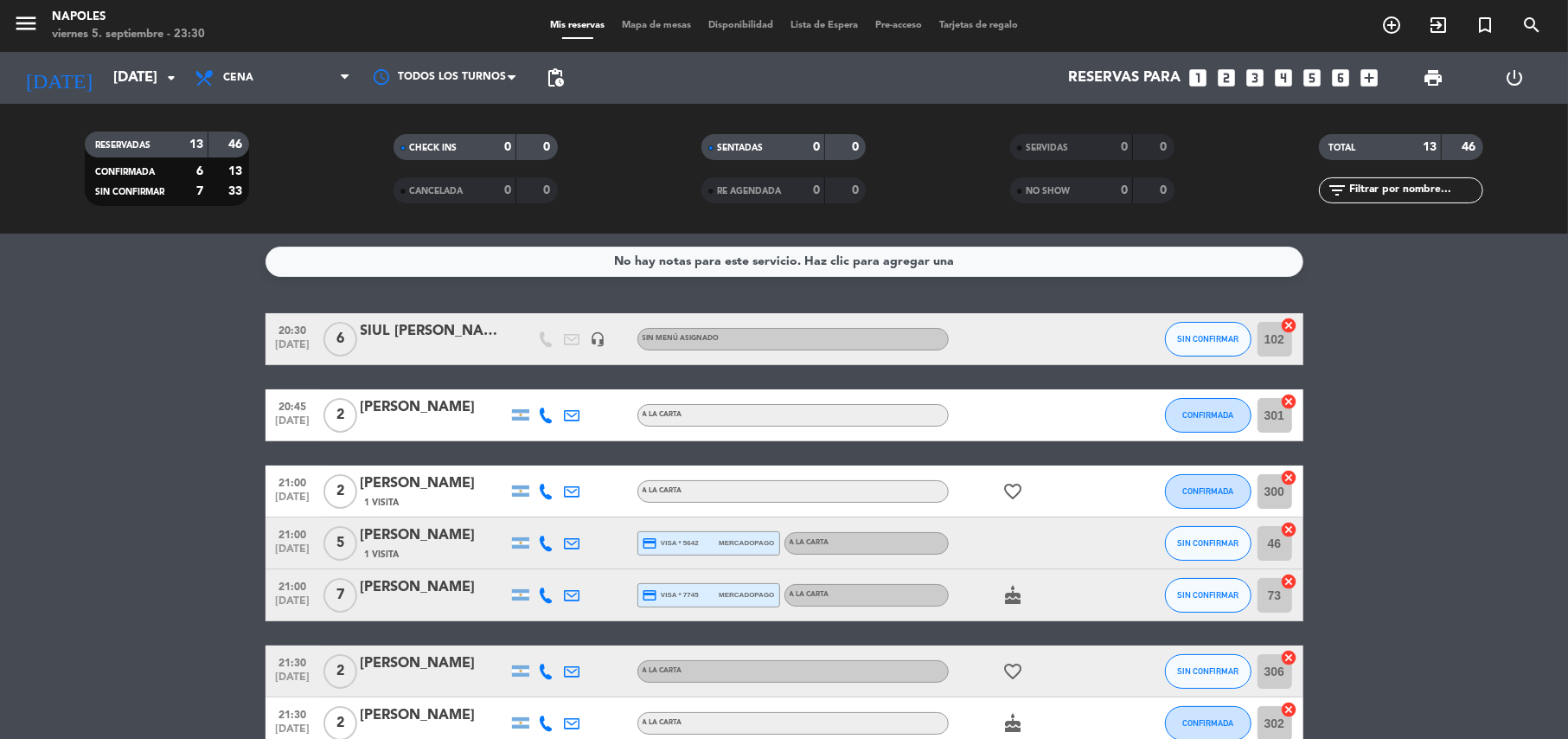
type input "[DATE]"
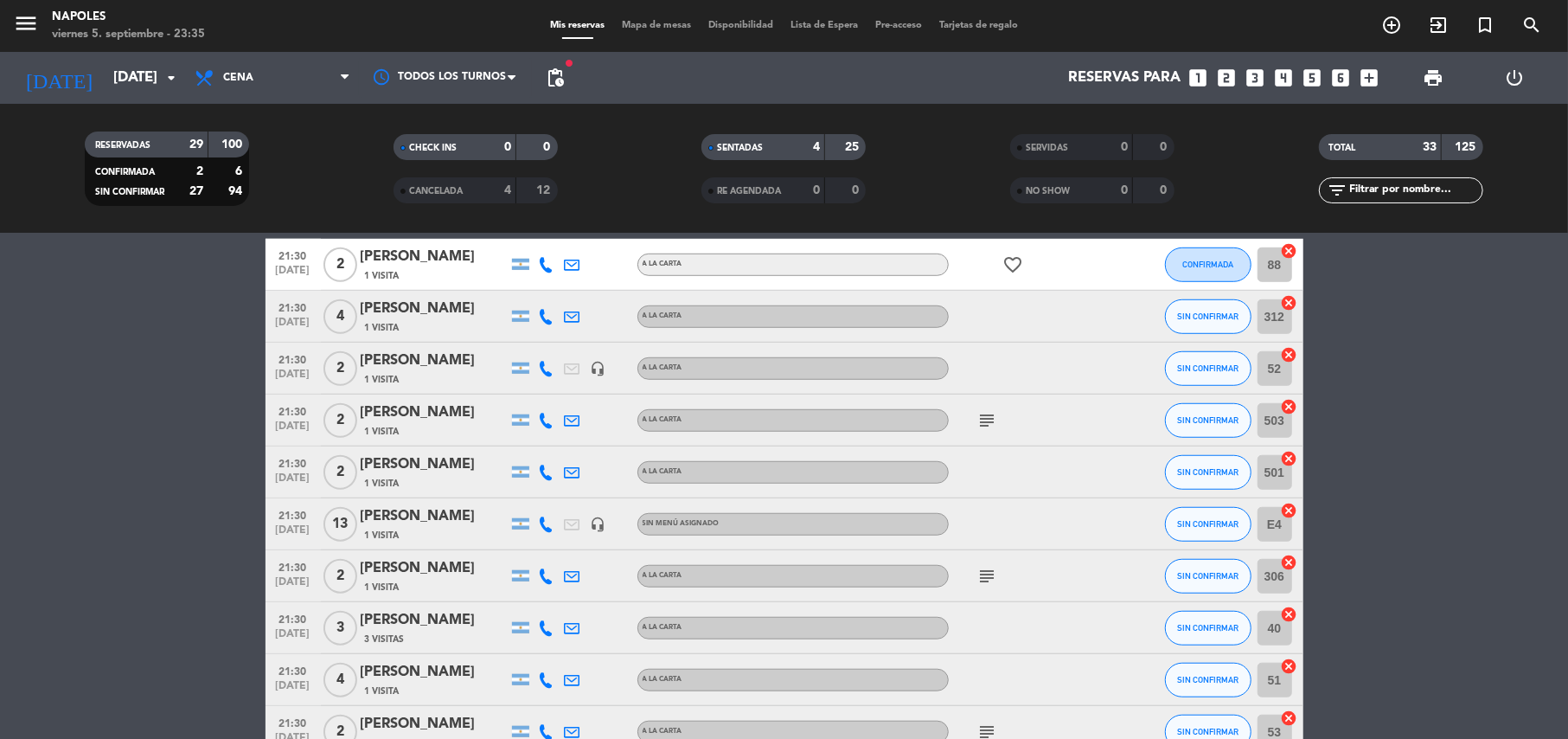
drag, startPoint x: 578, startPoint y: 315, endPoint x: 725, endPoint y: 510, distance: 244.2
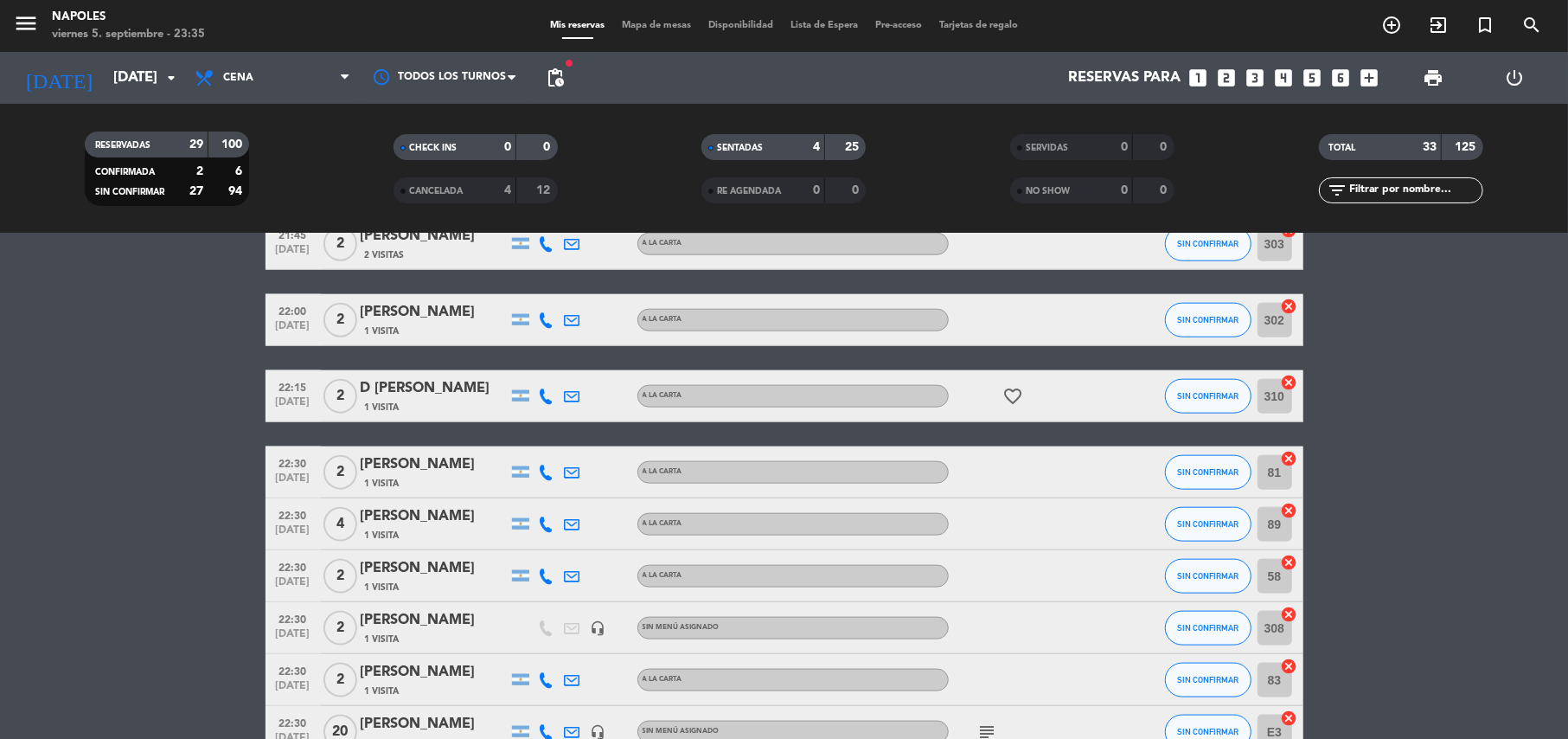
scroll to position [1590, 0]
